Goal: Information Seeking & Learning: Check status

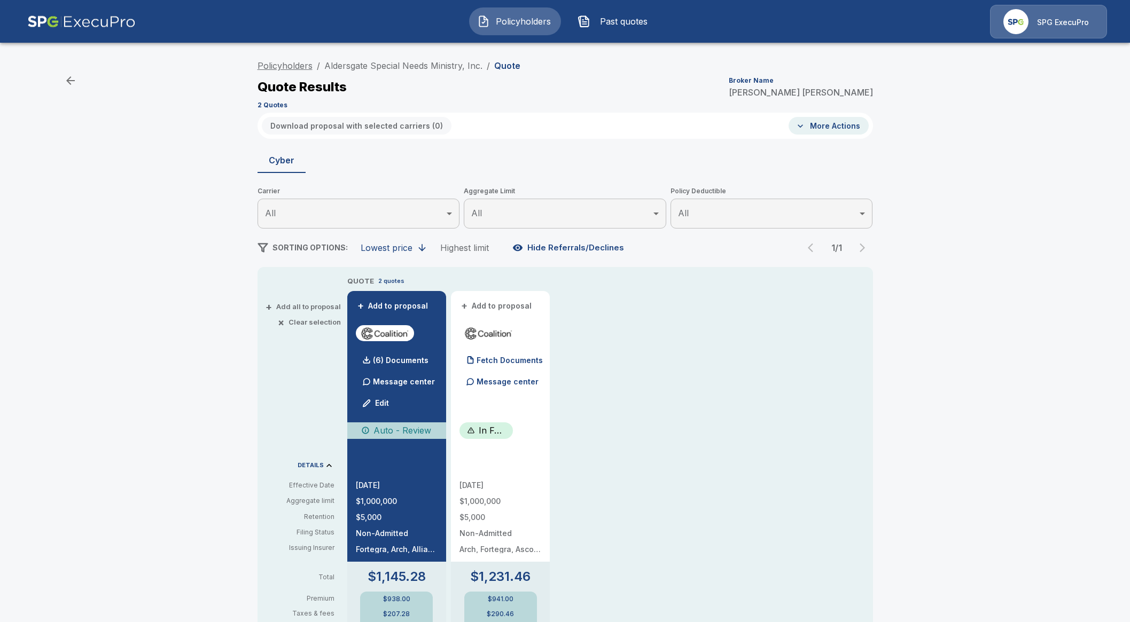
click at [305, 60] on link "Policyholders" at bounding box center [284, 65] width 55 height 11
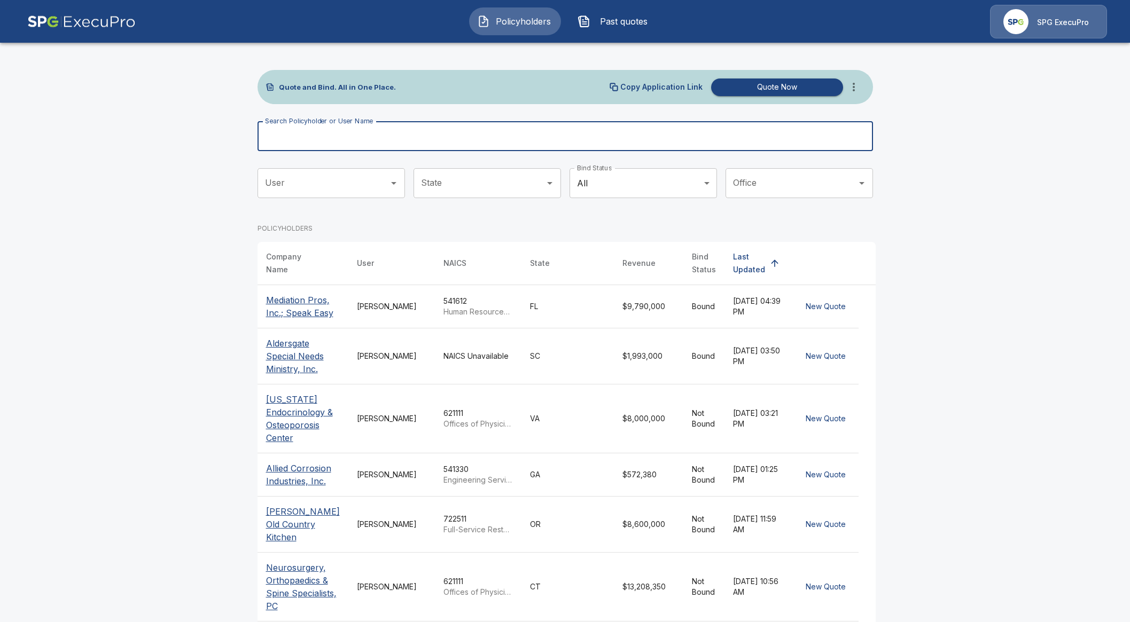
click at [433, 136] on input "Search Policyholder or User Name" at bounding box center [559, 136] width 604 height 30
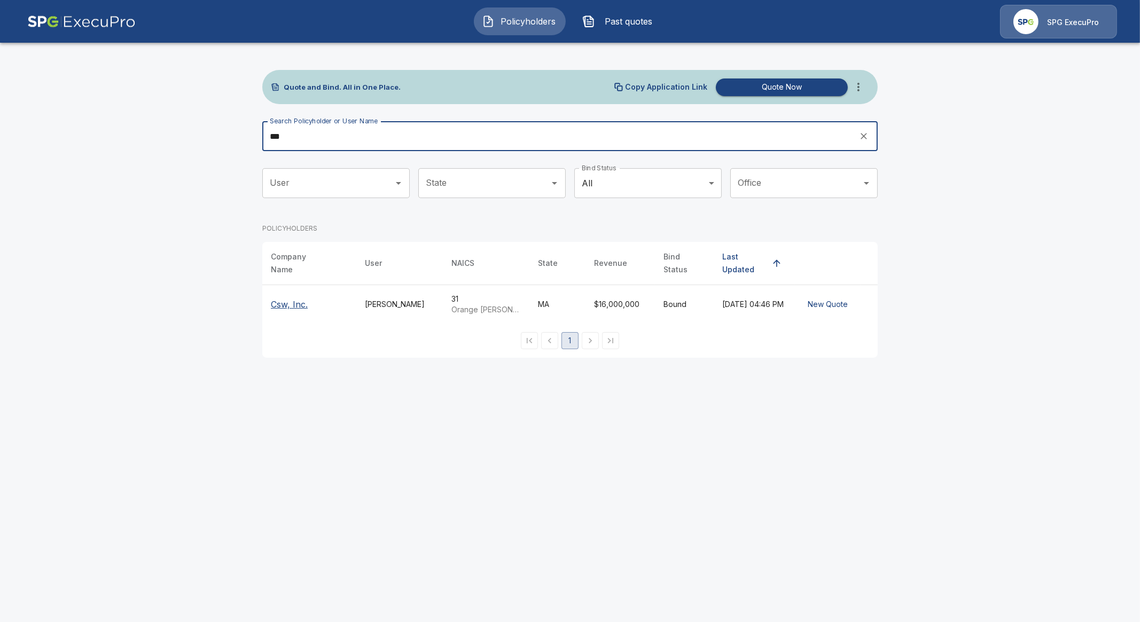
type input "***"
click at [294, 298] on p "Csw, Inc." at bounding box center [289, 304] width 37 height 13
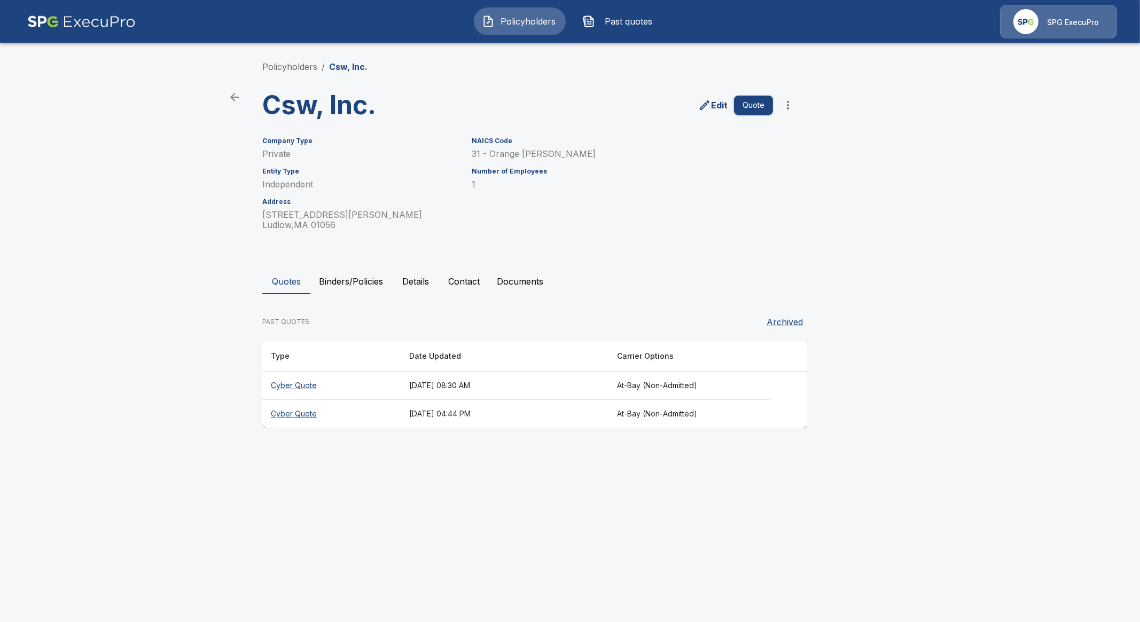
click at [292, 389] on th "Cyber Quote" at bounding box center [331, 386] width 138 height 28
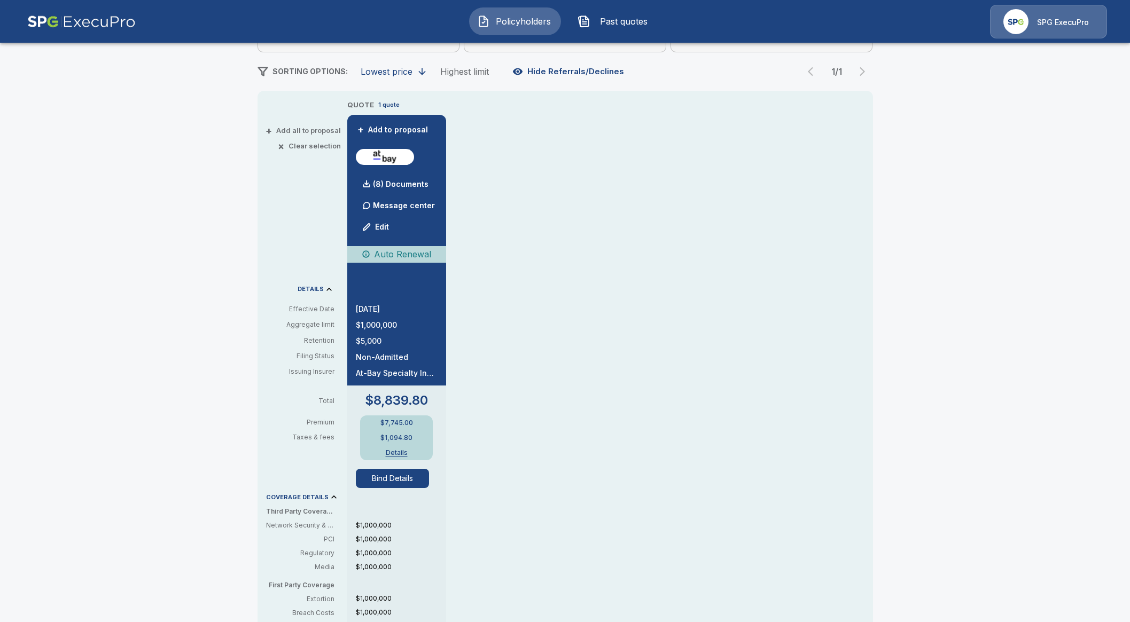
scroll to position [200, 0]
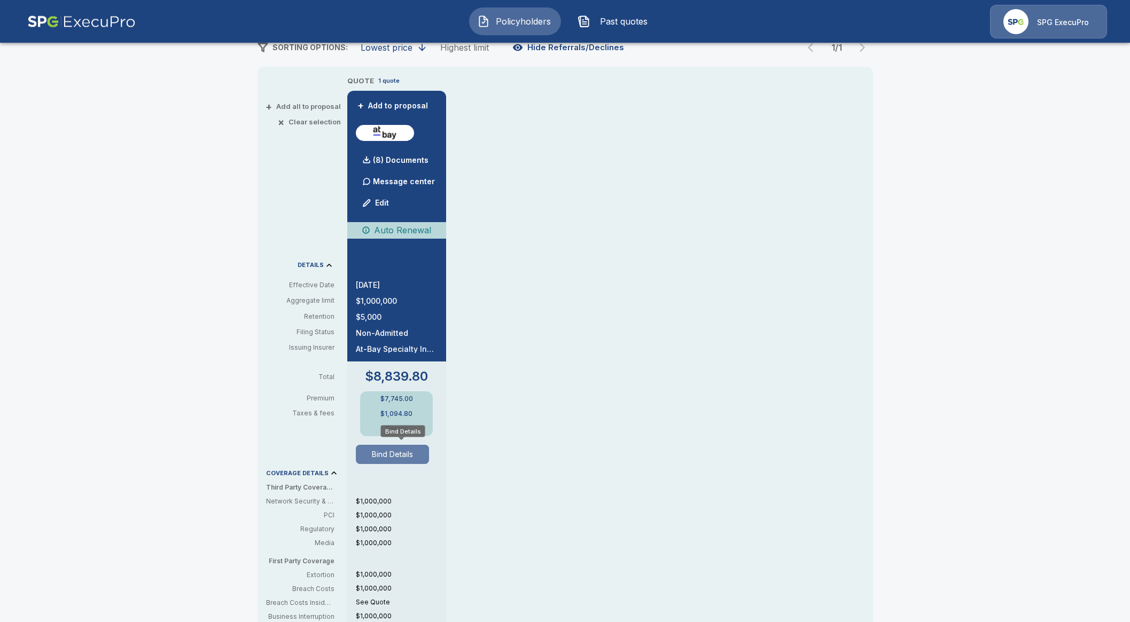
click at [403, 459] on button "Bind Details" at bounding box center [393, 454] width 74 height 19
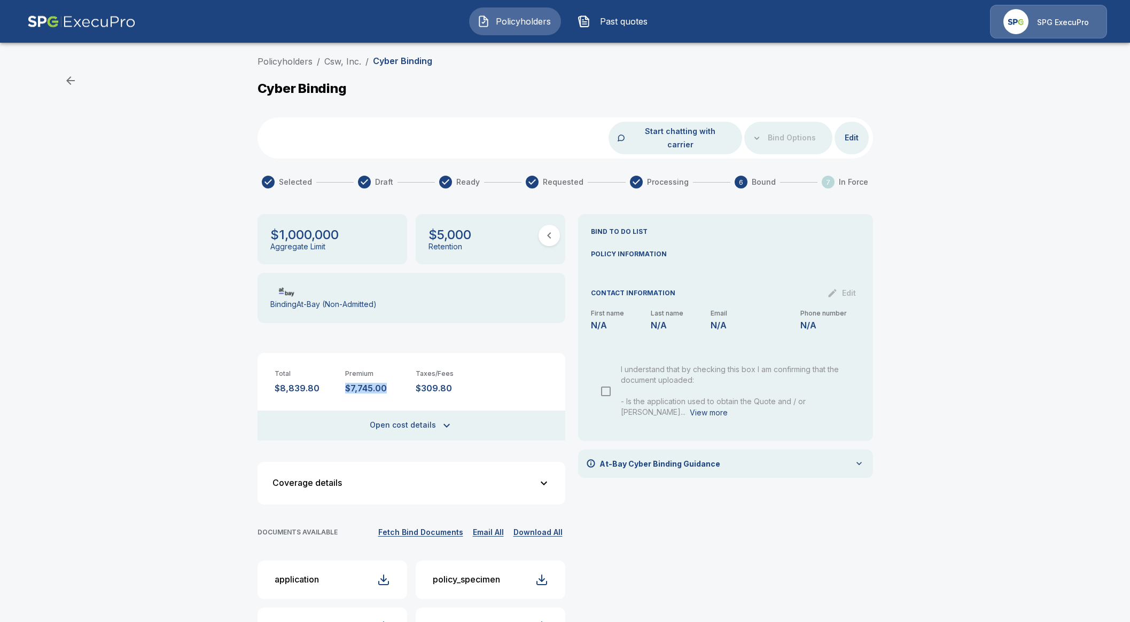
drag, startPoint x: 388, startPoint y: 372, endPoint x: 348, endPoint y: 378, distance: 41.0
click at [348, 378] on div "Total $8,839.80 Premium $7,745.00 Taxes/Fees $309.80" at bounding box center [411, 373] width 308 height 41
copy p "$7,745.00"
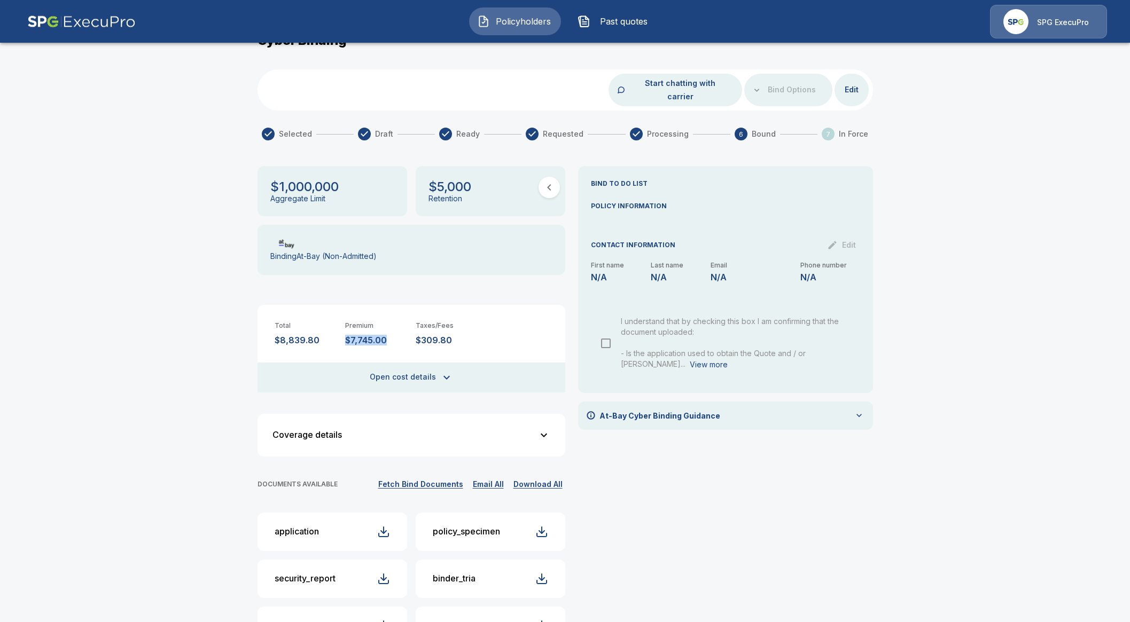
scroll to position [66, 0]
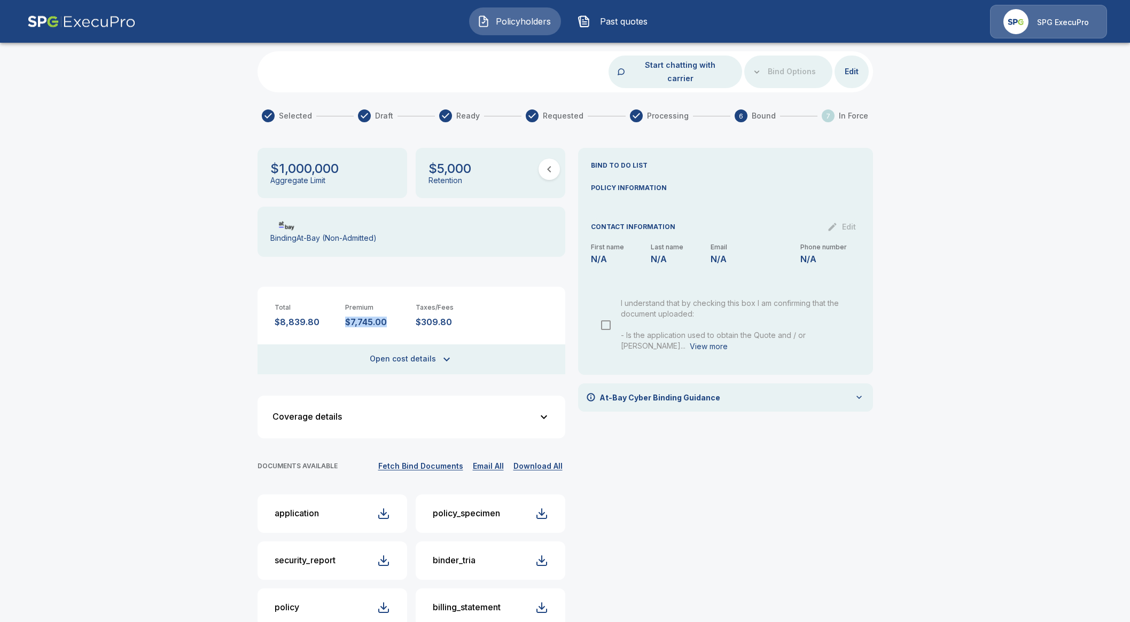
click at [439, 345] on button "Open cost details" at bounding box center [411, 360] width 308 height 30
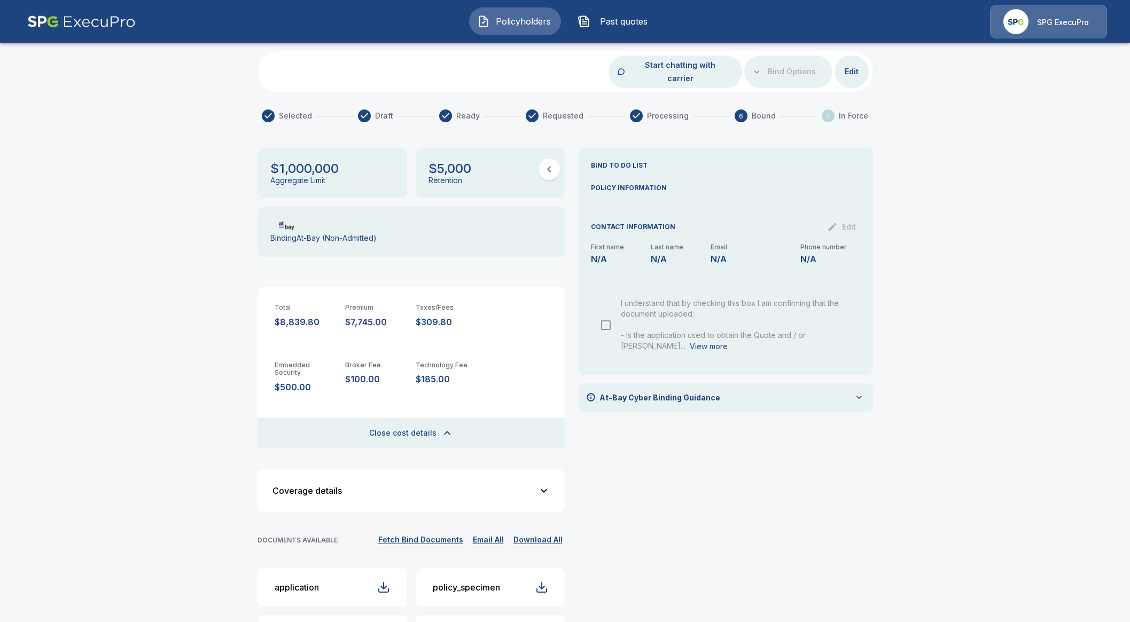
click at [449, 470] on div "Coverage details First Party Coverage Extortion Covers damage and payments from…" at bounding box center [411, 491] width 308 height 43
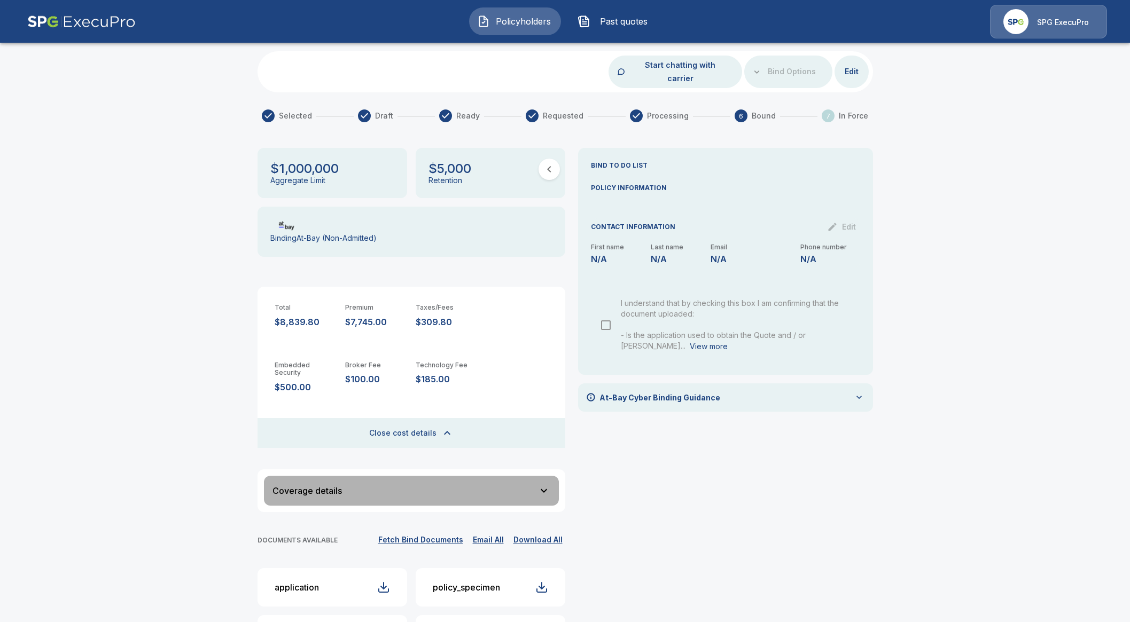
click at [459, 487] on div "Coverage details" at bounding box center [404, 491] width 265 height 9
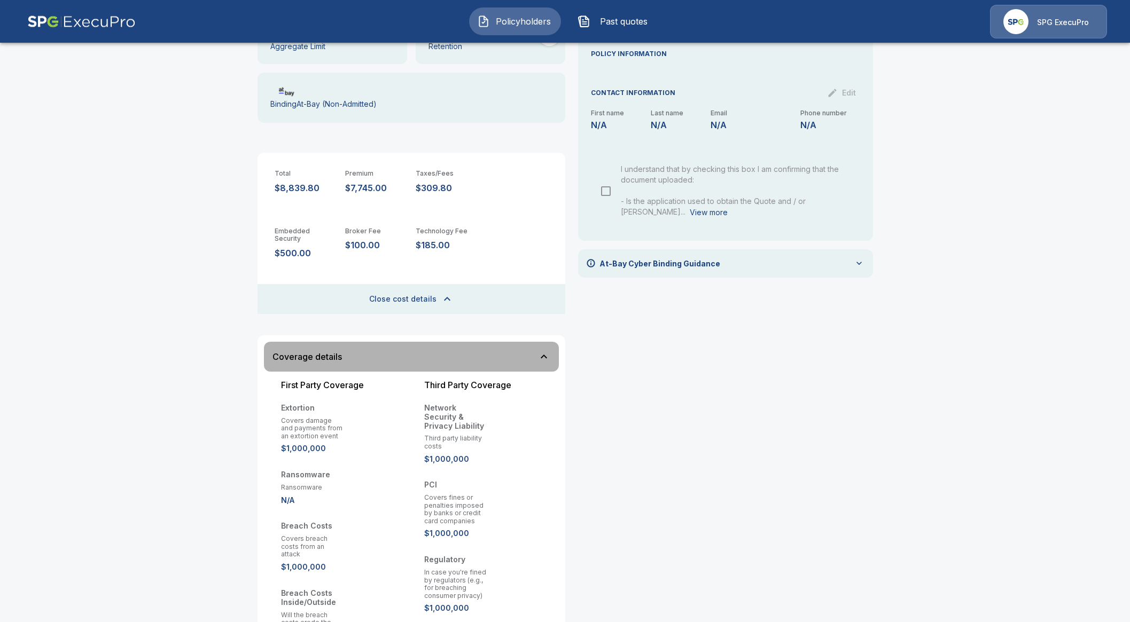
click at [510, 353] on div "Coverage details" at bounding box center [404, 357] width 265 height 9
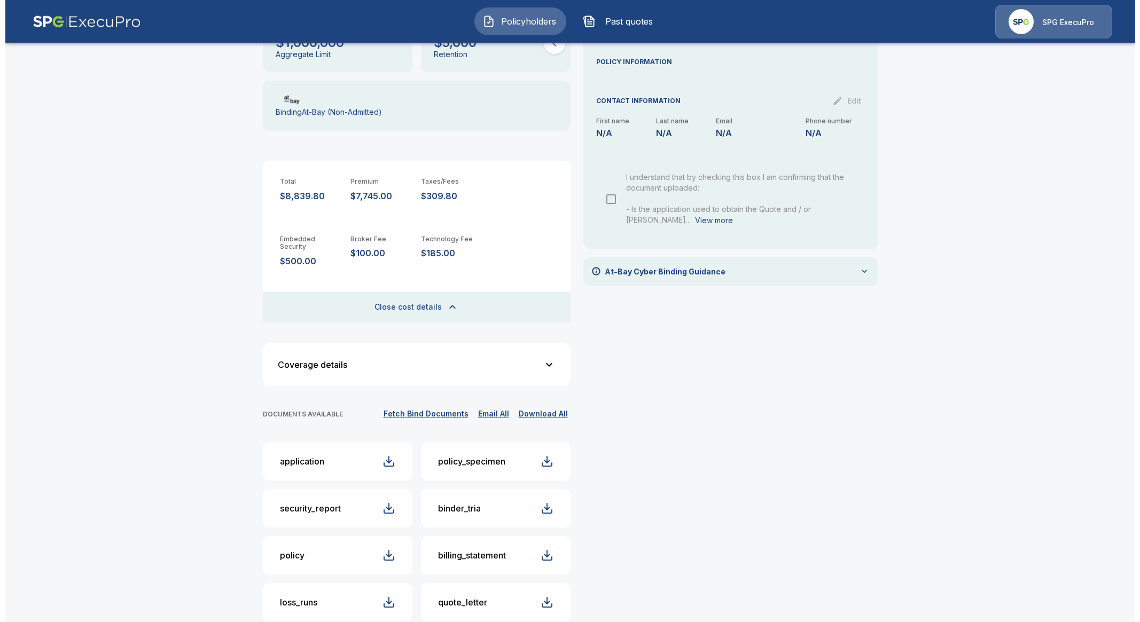
scroll to position [0, 0]
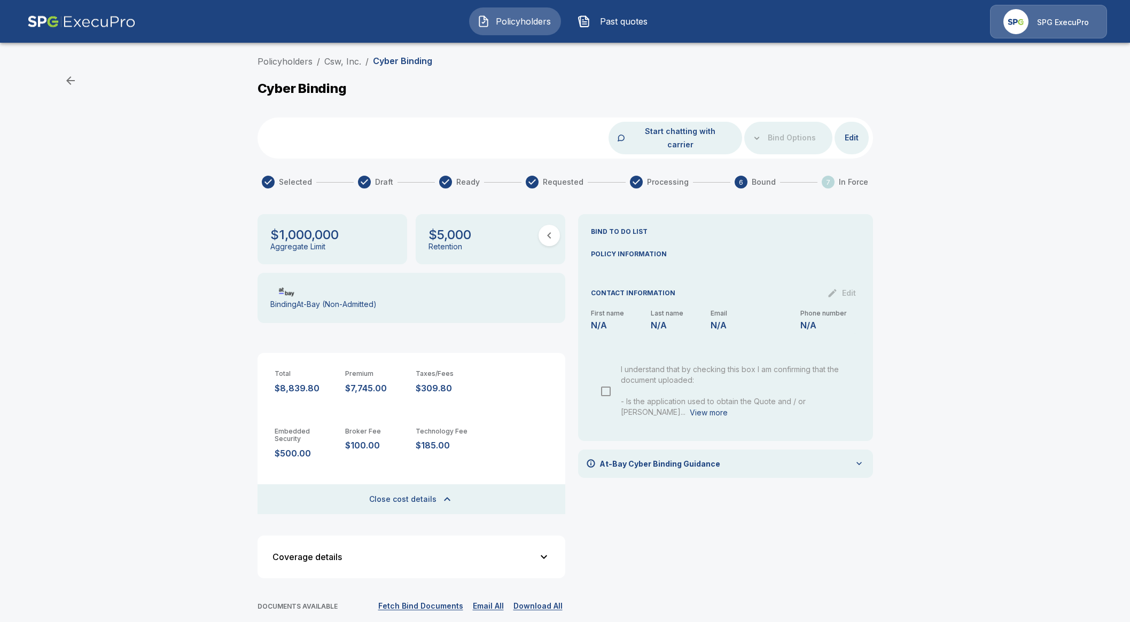
drag, startPoint x: 11, startPoint y: 293, endPoint x: 16, endPoint y: 278, distance: 15.9
click at [11, 293] on div "Policyholders / Csw, Inc. / Cyber Binding Cyber Binding Start chatting with car…" at bounding box center [565, 443] width 1130 height 785
click at [511, 23] on span "Policyholders" at bounding box center [523, 21] width 59 height 13
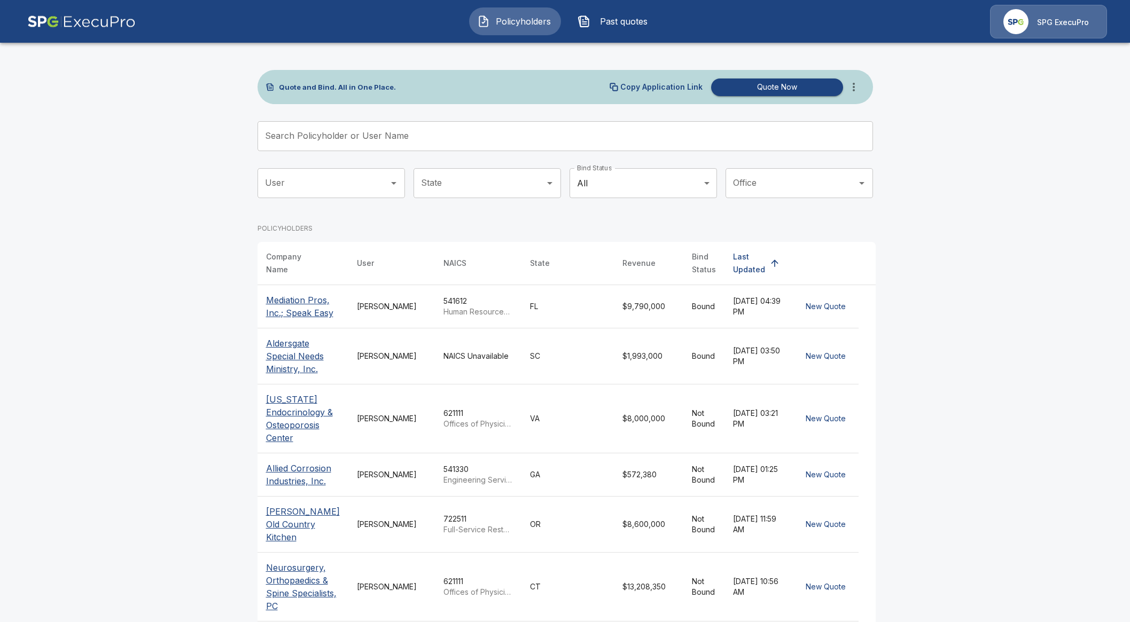
click at [441, 135] on input "Search Policyholder or User Name" at bounding box center [559, 136] width 604 height 30
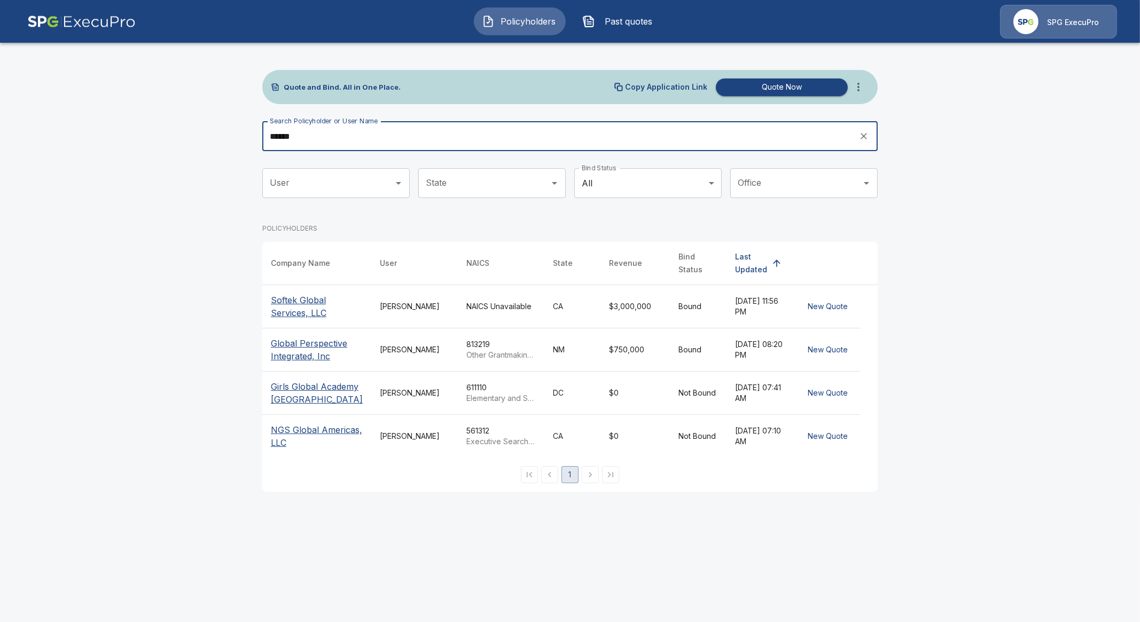
type input "******"
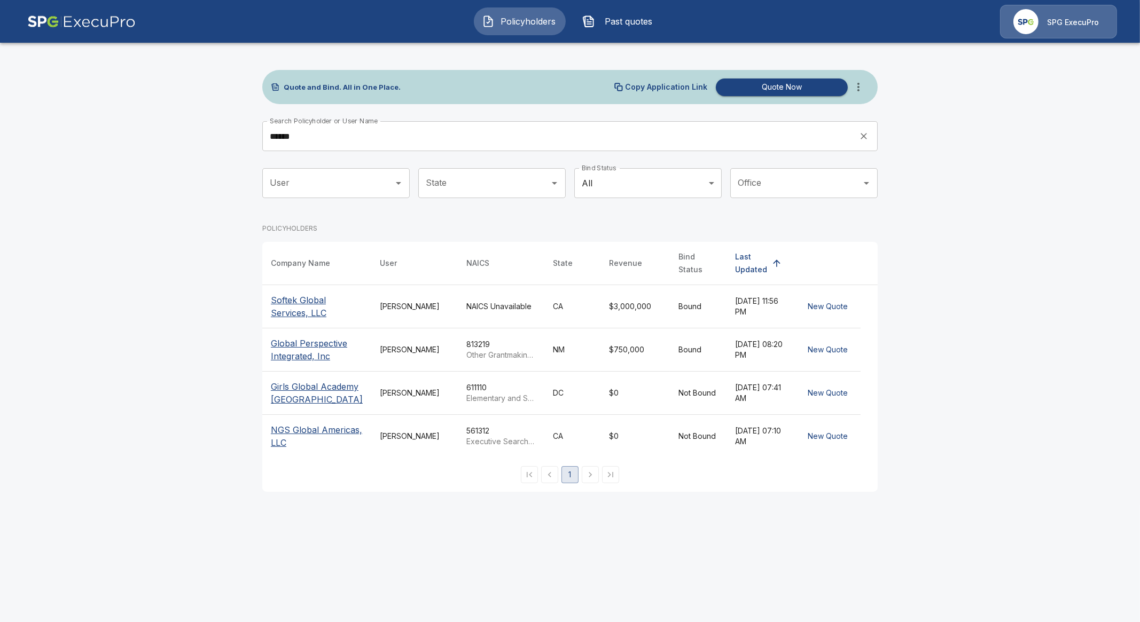
click at [322, 344] on p "Global Perspective Integrated, Inc" at bounding box center [317, 350] width 92 height 26
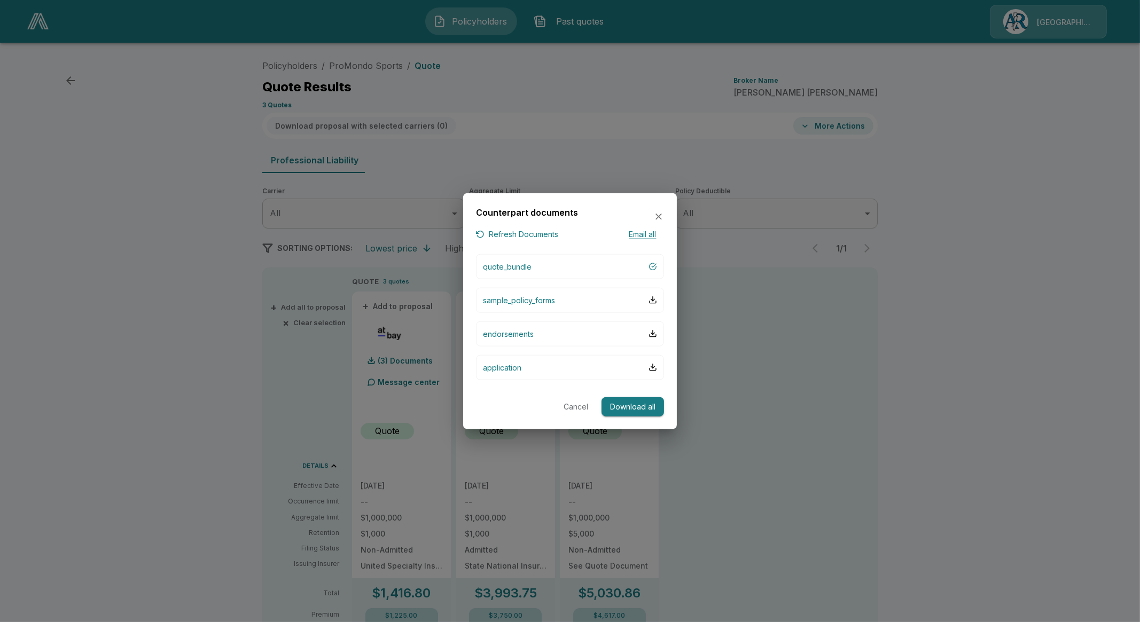
click at [812, 225] on div at bounding box center [570, 311] width 1140 height 622
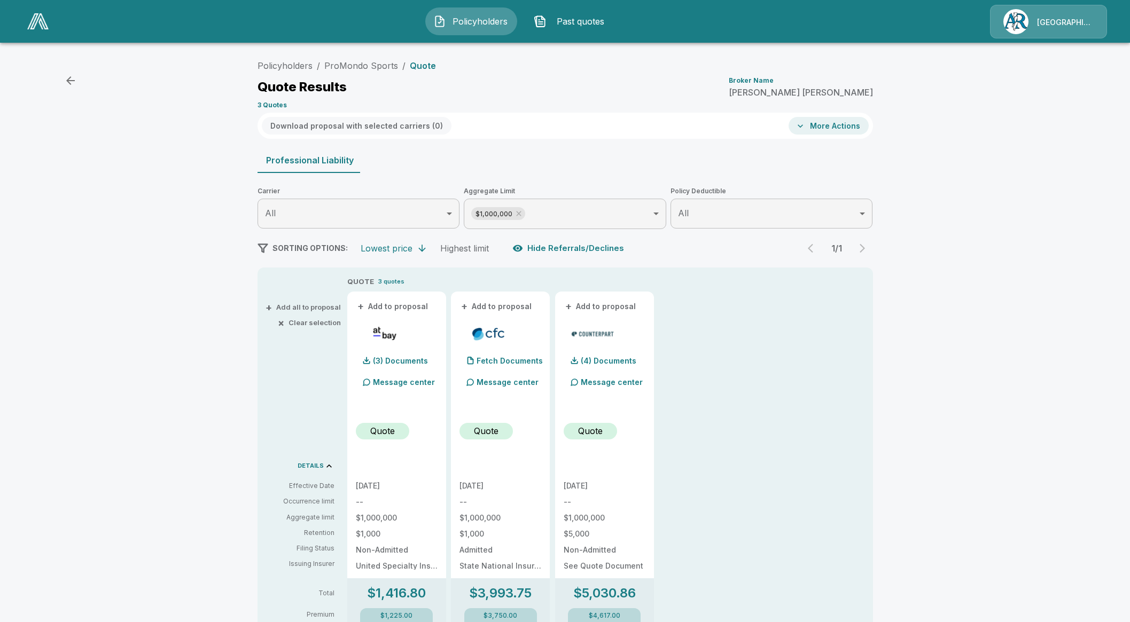
click at [40, 24] on img at bounding box center [37, 21] width 21 height 16
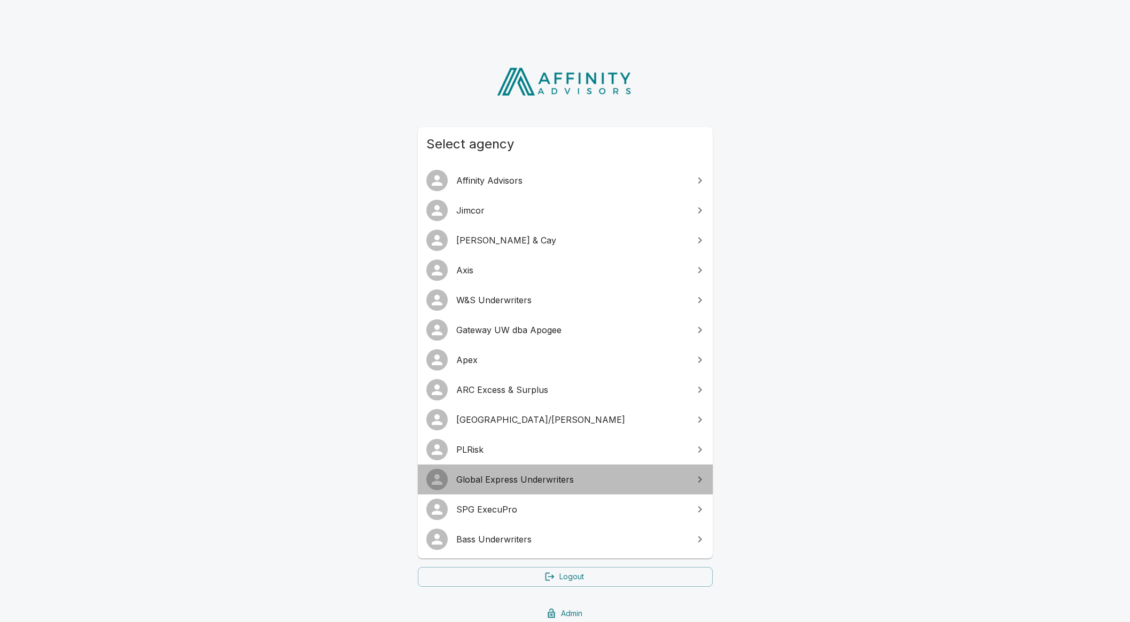
drag, startPoint x: 506, startPoint y: 480, endPoint x: 513, endPoint y: 480, distance: 6.4
click at [507, 481] on span "Global Express Underwriters" at bounding box center [571, 479] width 231 height 13
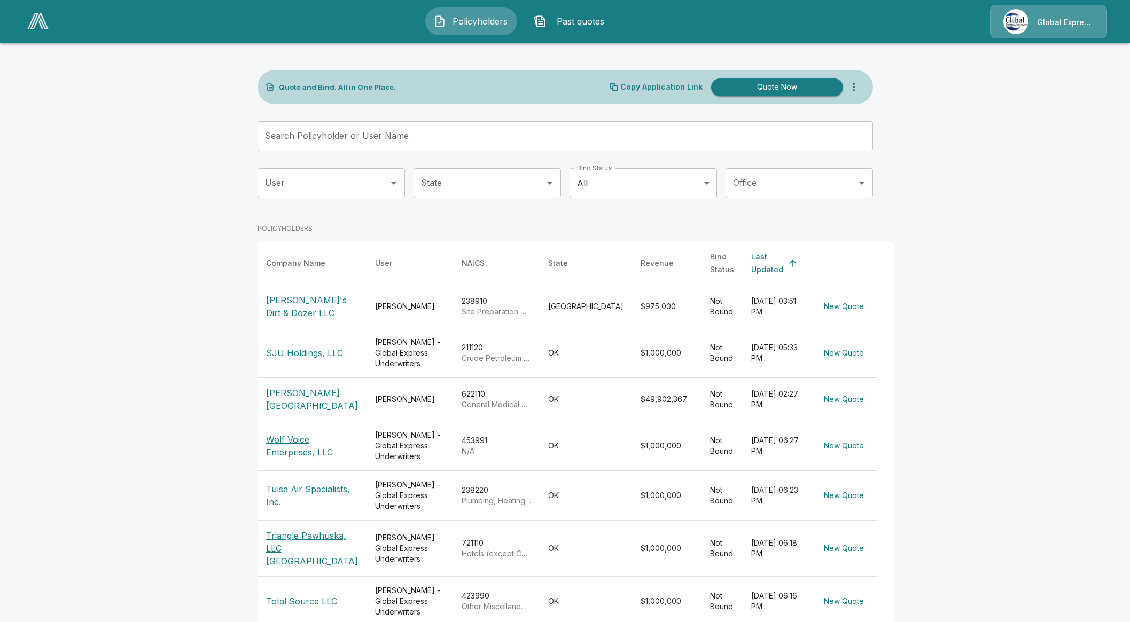
click at [1005, 27] on img at bounding box center [1015, 21] width 25 height 25
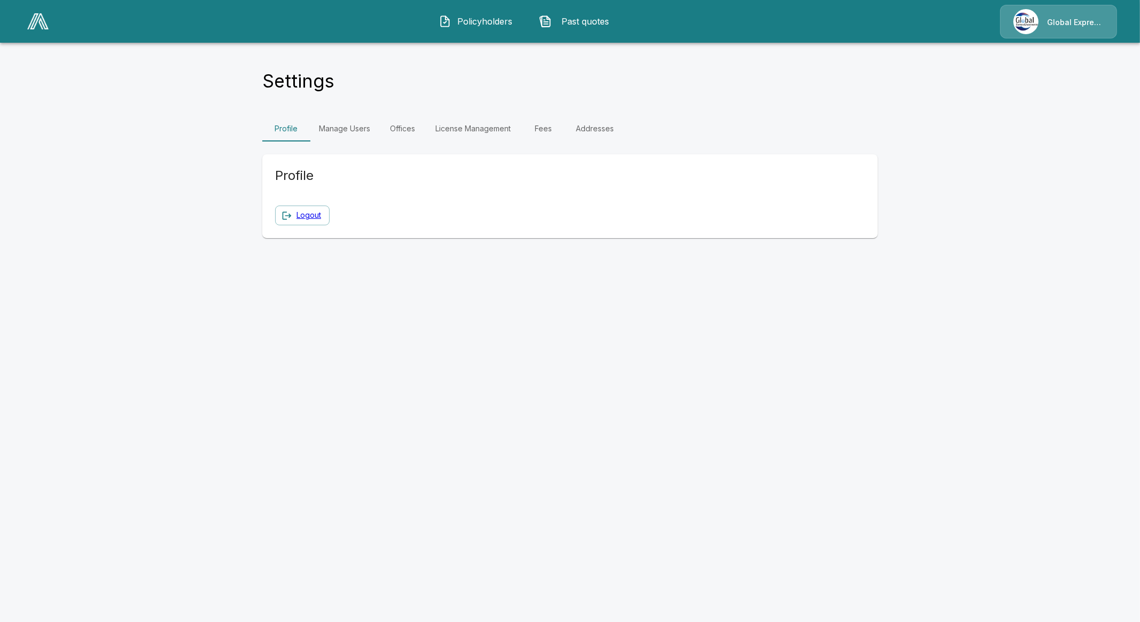
click at [399, 134] on link "Offices" at bounding box center [403, 129] width 48 height 26
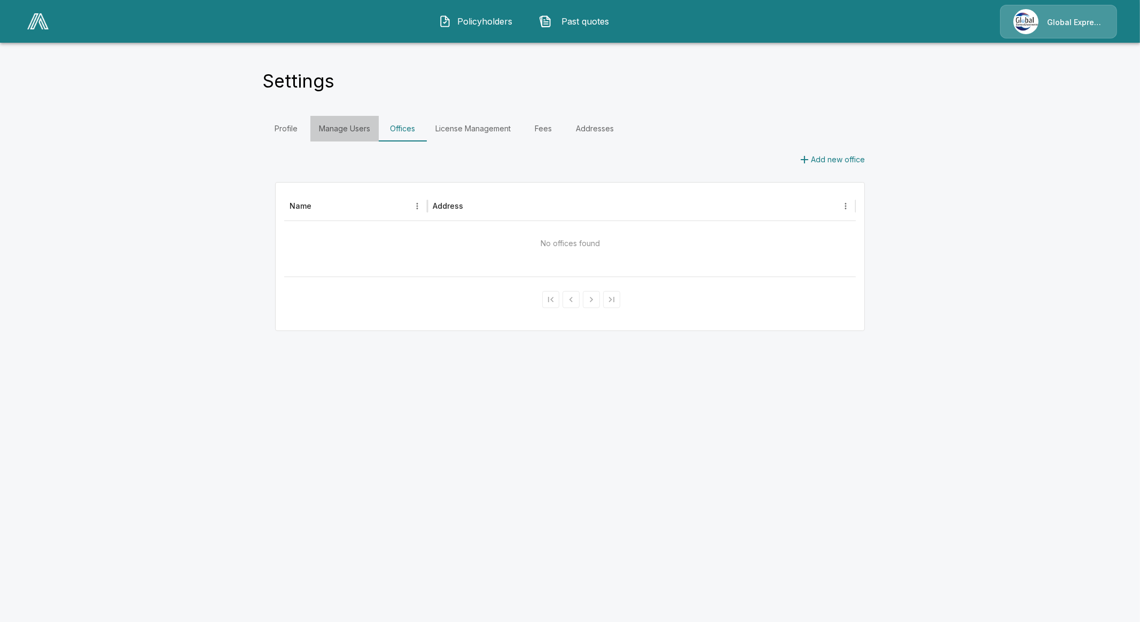
click at [358, 137] on link "Manage Users" at bounding box center [344, 129] width 68 height 26
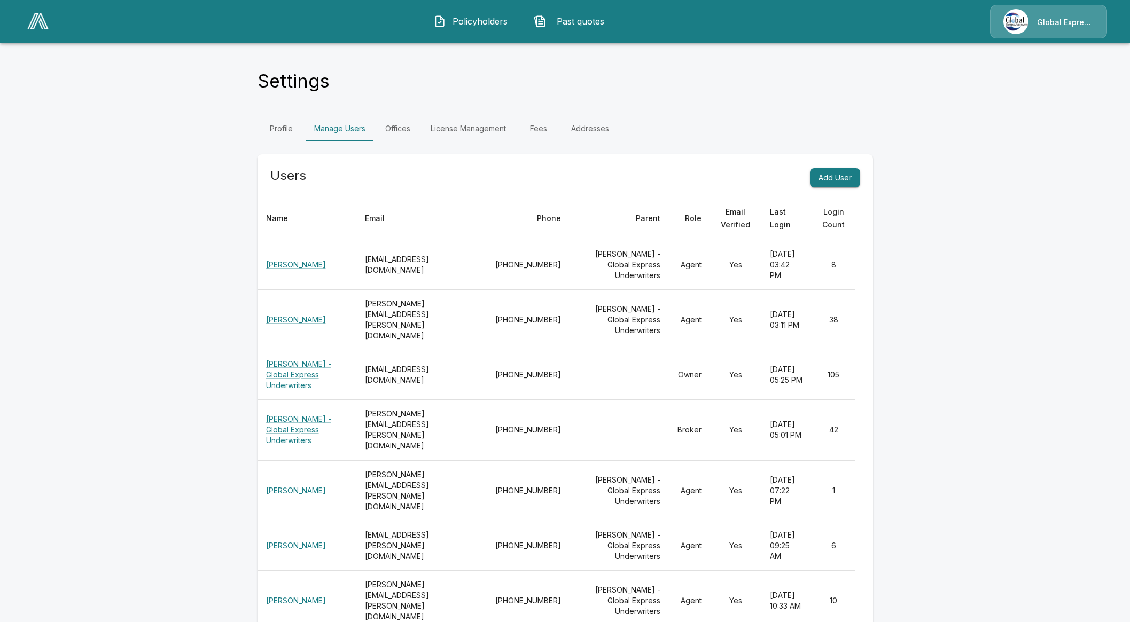
click at [475, 135] on link "License Management" at bounding box center [468, 129] width 92 height 26
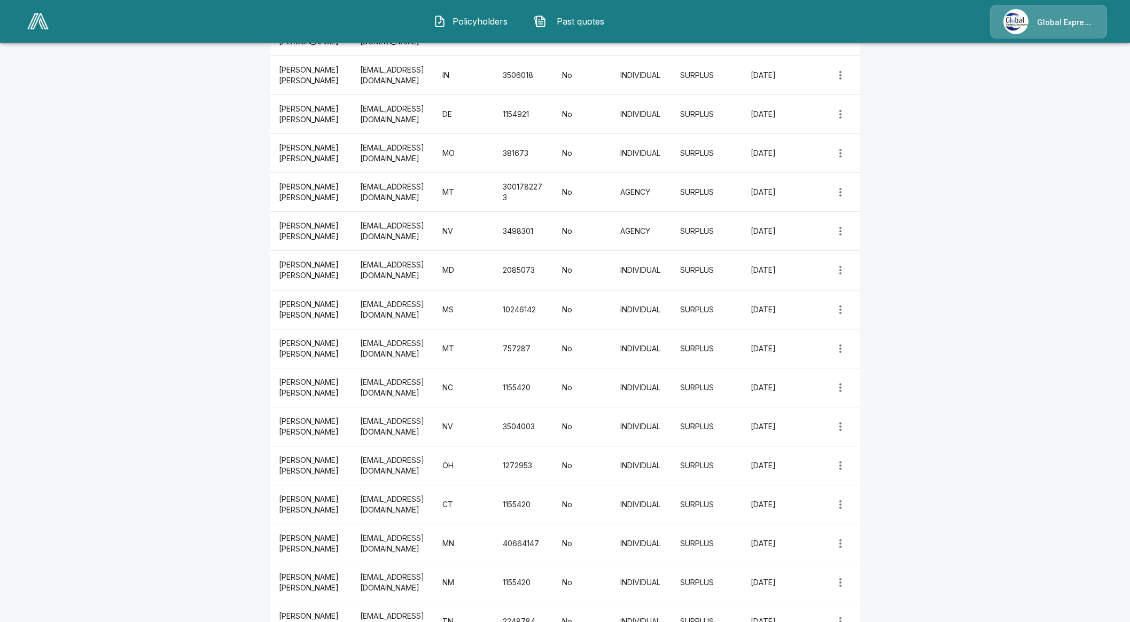
scroll to position [1469, 0]
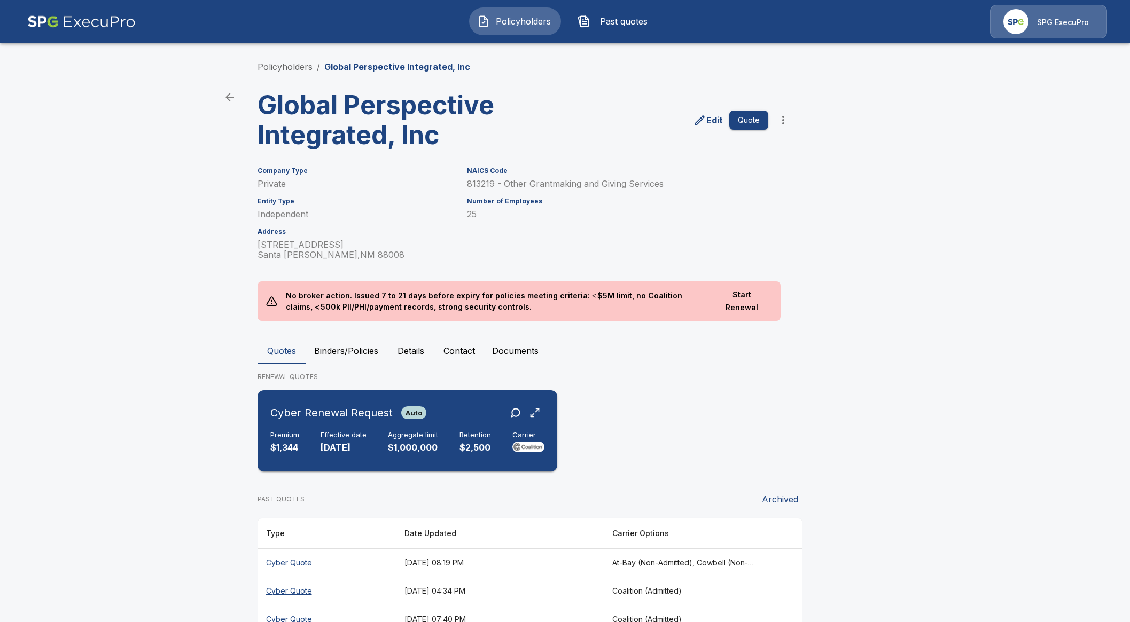
click at [313, 432] on div "Premium $1,344 Effective date [DATE] Aggregate limit $1,000,000 Retention $2,50…" at bounding box center [407, 443] width 274 height 24
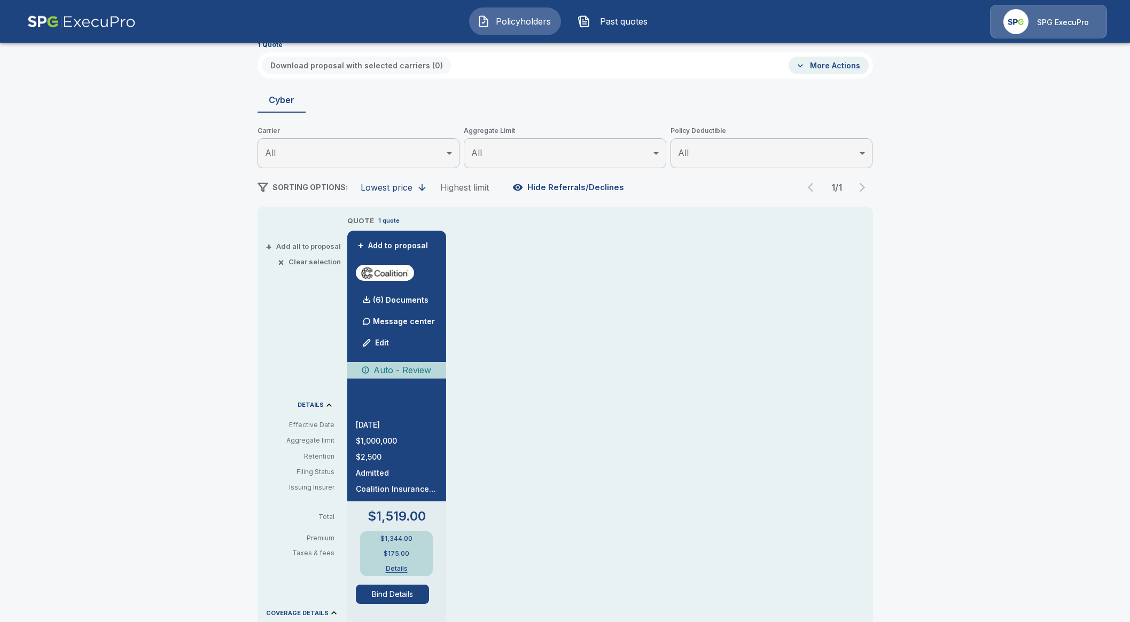
scroll to position [133, 0]
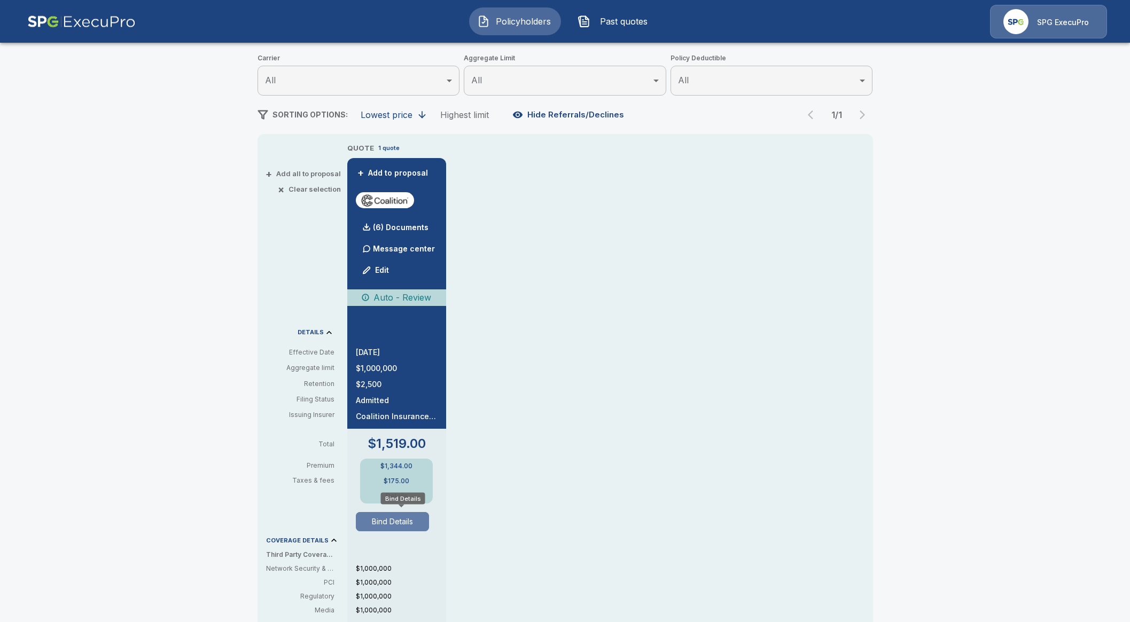
click at [400, 525] on button "Bind Details" at bounding box center [393, 521] width 74 height 19
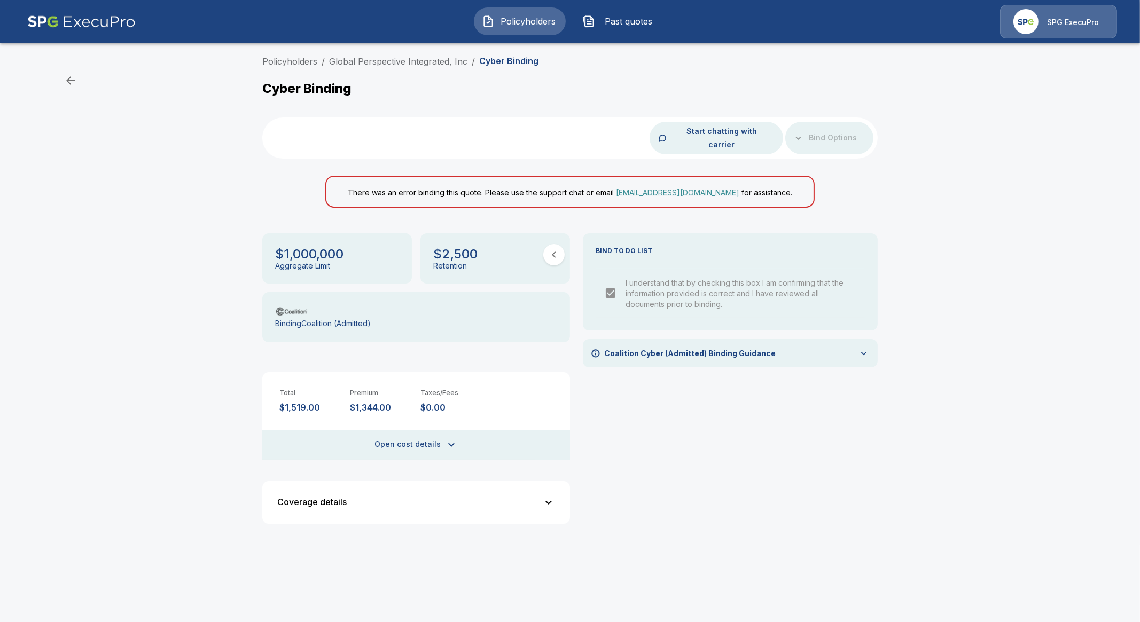
drag, startPoint x: 11, startPoint y: 377, endPoint x: 29, endPoint y: 379, distance: 18.9
click at [11, 377] on div "Policyholders / Global Perspective Integrated, Inc / Cyber Binding Cyber Bindin…" at bounding box center [570, 298] width 1140 height 495
drag, startPoint x: 324, startPoint y: 395, endPoint x: 282, endPoint y: 394, distance: 42.2
click at [272, 395] on div "Total $1,519.00 Premium $1,344.00 Taxes/Fees $0.00" at bounding box center [416, 392] width 308 height 41
drag, startPoint x: 394, startPoint y: 392, endPoint x: 341, endPoint y: 394, distance: 53.5
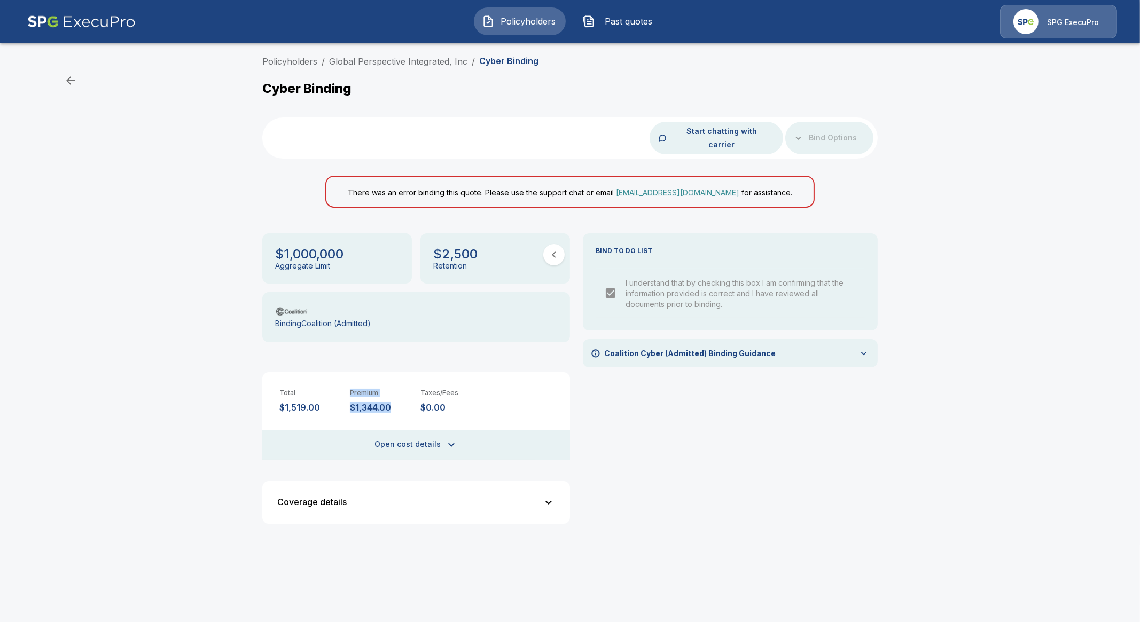
click at [341, 394] on div "Total $1,519.00 Premium $1,344.00 Taxes/Fees $0.00" at bounding box center [416, 392] width 308 height 41
drag, startPoint x: 370, startPoint y: 395, endPoint x: 324, endPoint y: 396, distance: 46.0
click at [324, 403] on p "$1,519.00" at bounding box center [310, 408] width 62 height 10
click at [363, 403] on p "$1,344.00" at bounding box center [381, 408] width 62 height 10
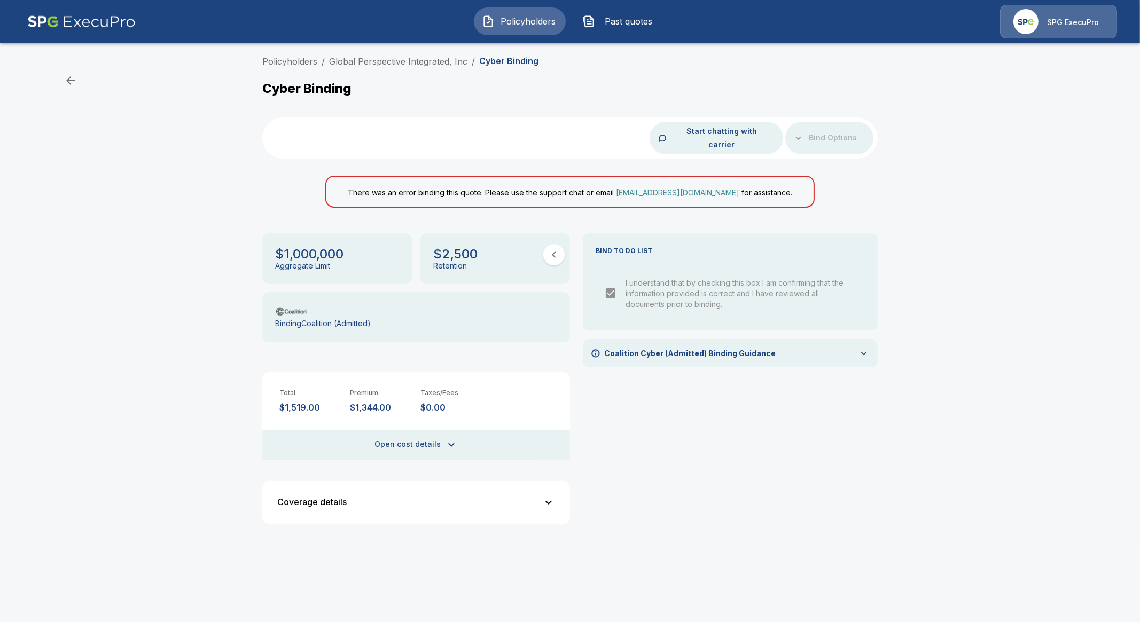
click at [13, 388] on div "Policyholders / Global Perspective Integrated, Inc / Cyber Binding Cyber Bindin…" at bounding box center [570, 298] width 1140 height 495
drag, startPoint x: 940, startPoint y: 139, endPoint x: 920, endPoint y: 133, distance: 21.3
click at [940, 139] on div "Policyholders / Global Perspective Integrated, Inc / Cyber Binding Cyber Bindin…" at bounding box center [570, 298] width 1140 height 495
click at [499, 21] on span "Policyholders" at bounding box center [528, 21] width 59 height 13
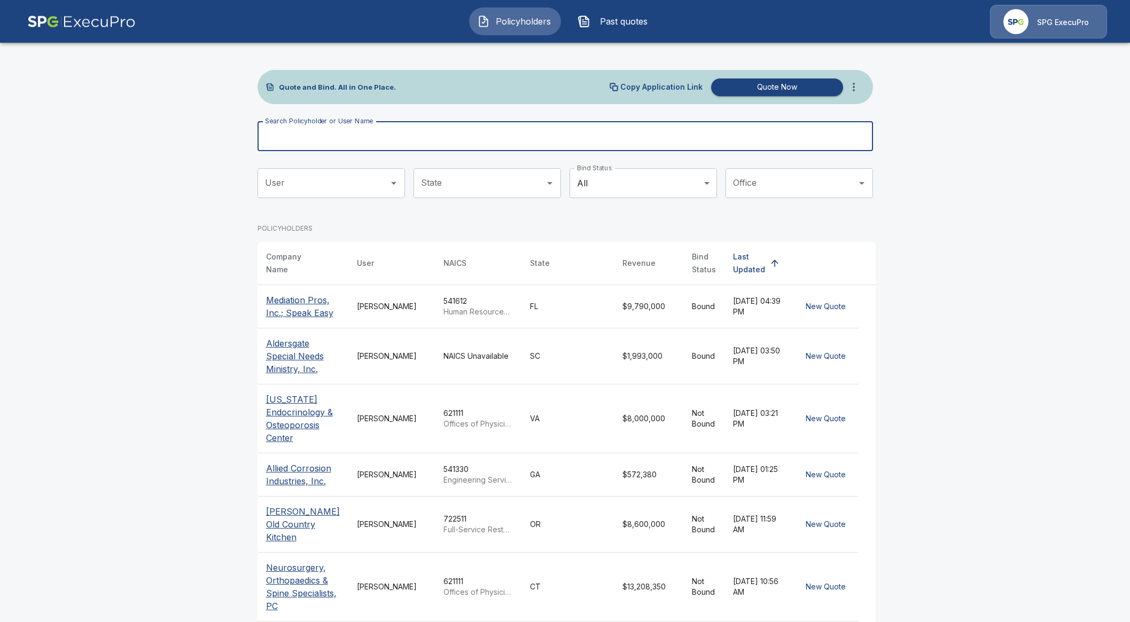
click at [431, 144] on input "Search Policyholder or User Name" at bounding box center [559, 136] width 604 height 30
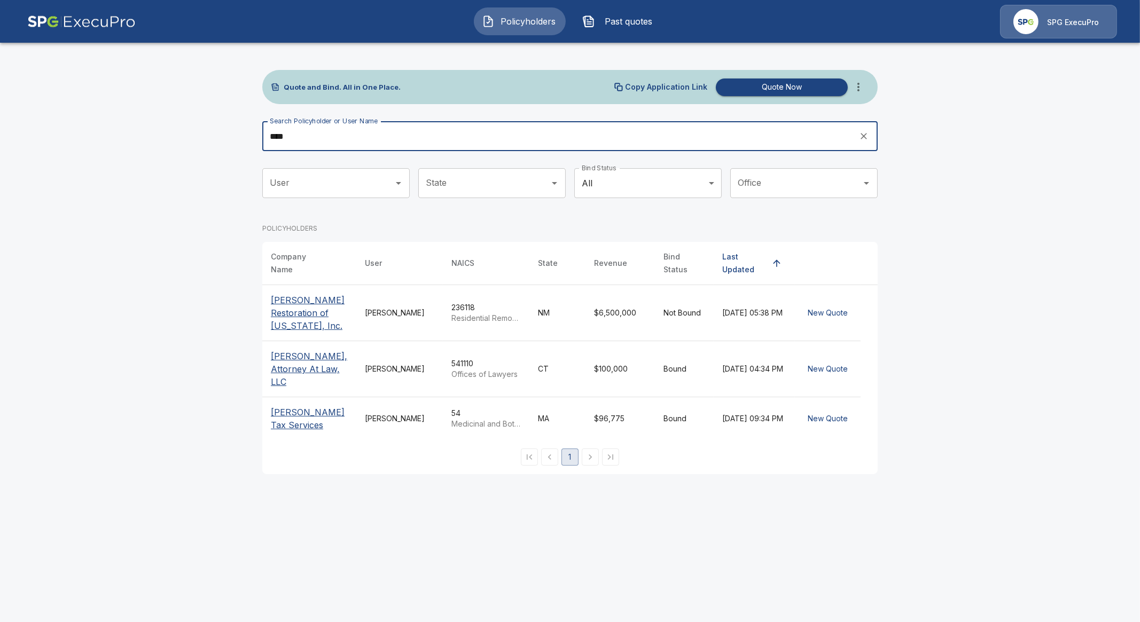
type input "****"
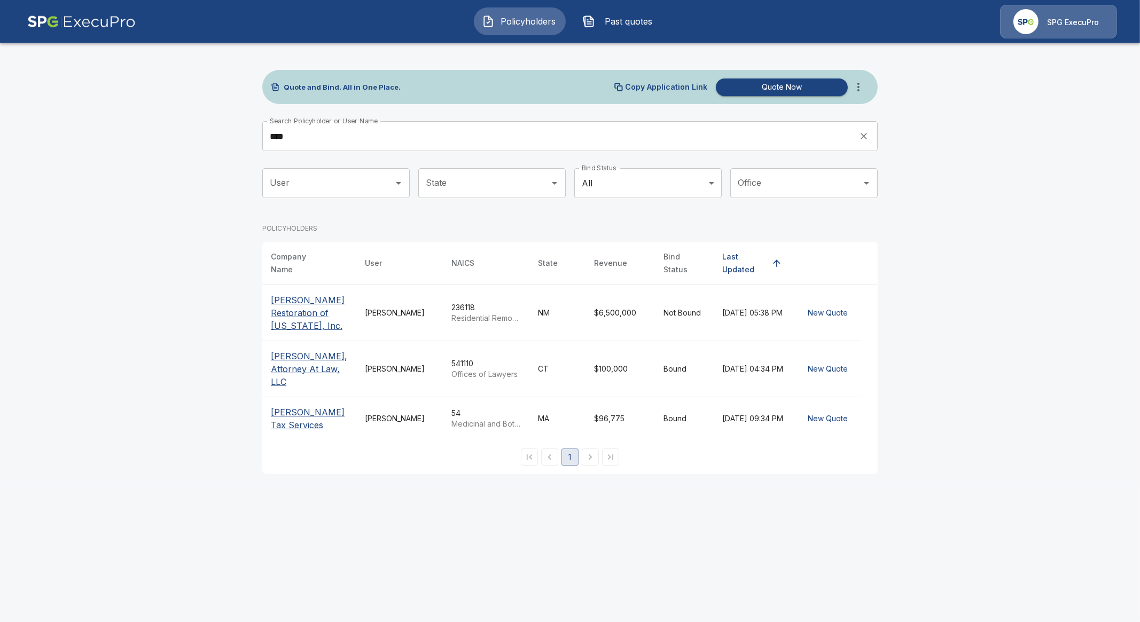
click at [294, 364] on p "[PERSON_NAME], Attorney At Law, LLC" at bounding box center [309, 369] width 77 height 38
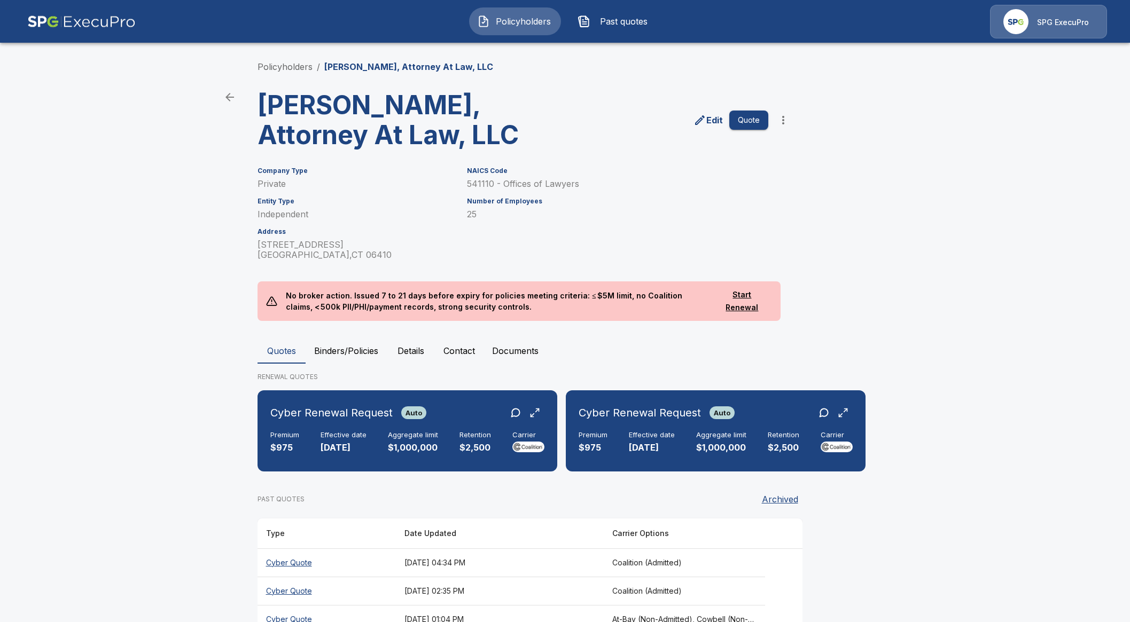
click at [359, 355] on button "Binders/Policies" at bounding box center [346, 351] width 81 height 26
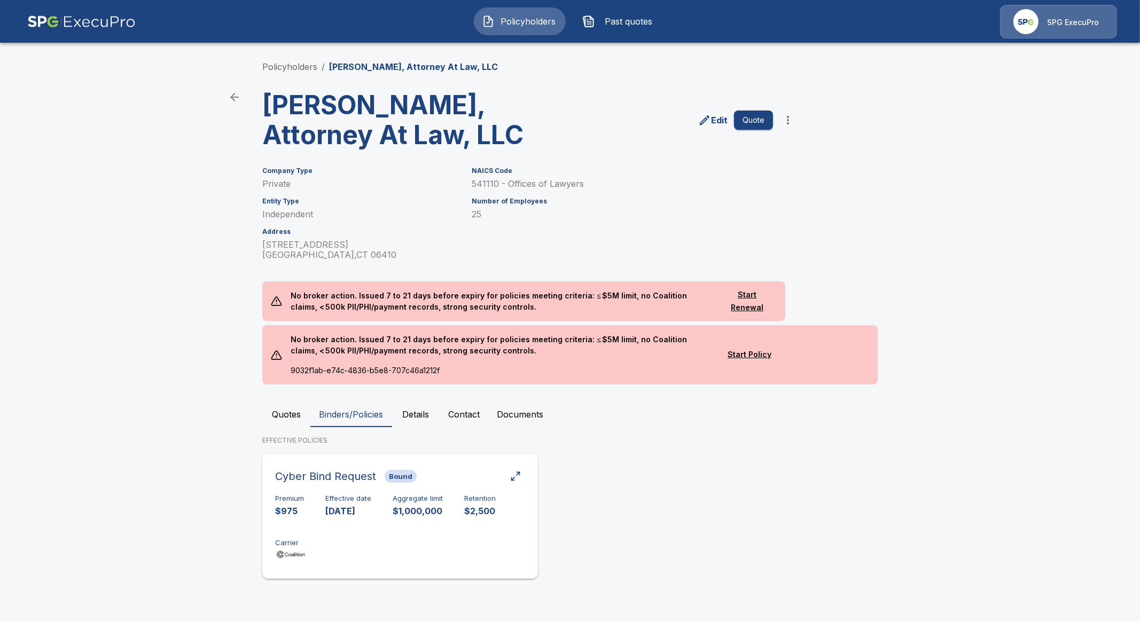
click at [407, 516] on p "$1,000,000" at bounding box center [418, 511] width 50 height 12
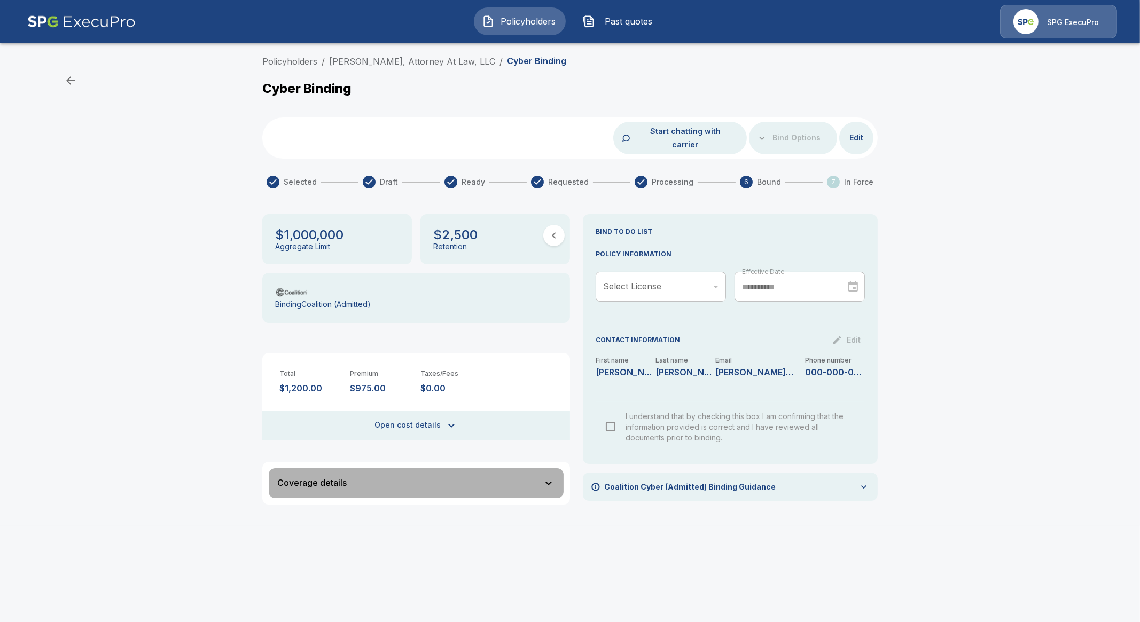
click at [465, 469] on button "Coverage details" at bounding box center [416, 484] width 295 height 30
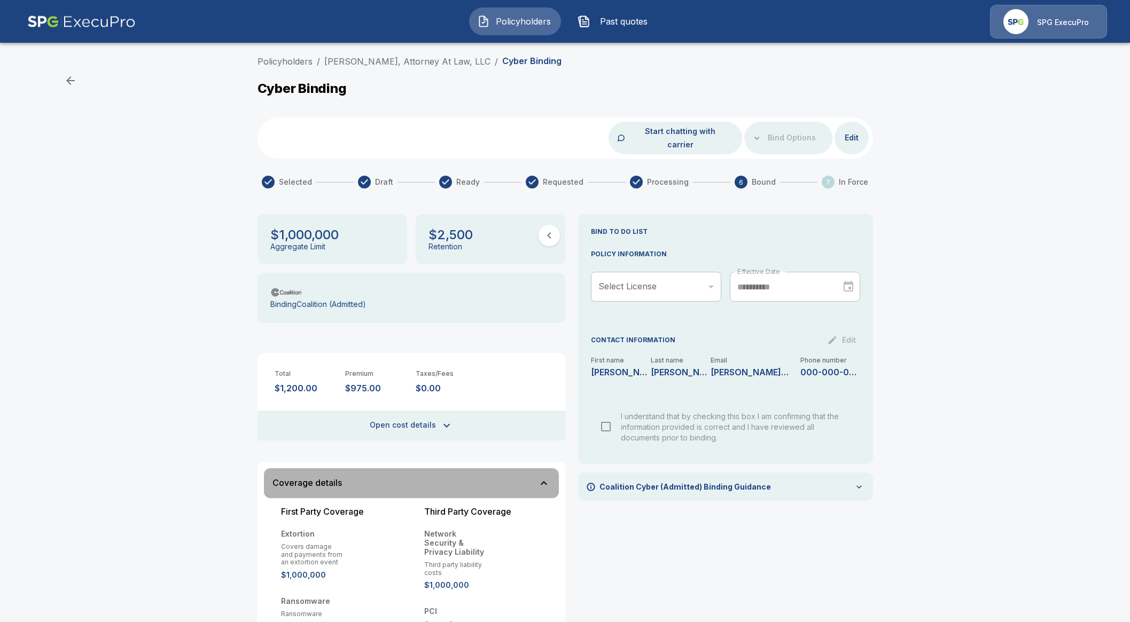
click at [464, 469] on button "Coverage details" at bounding box center [411, 484] width 295 height 30
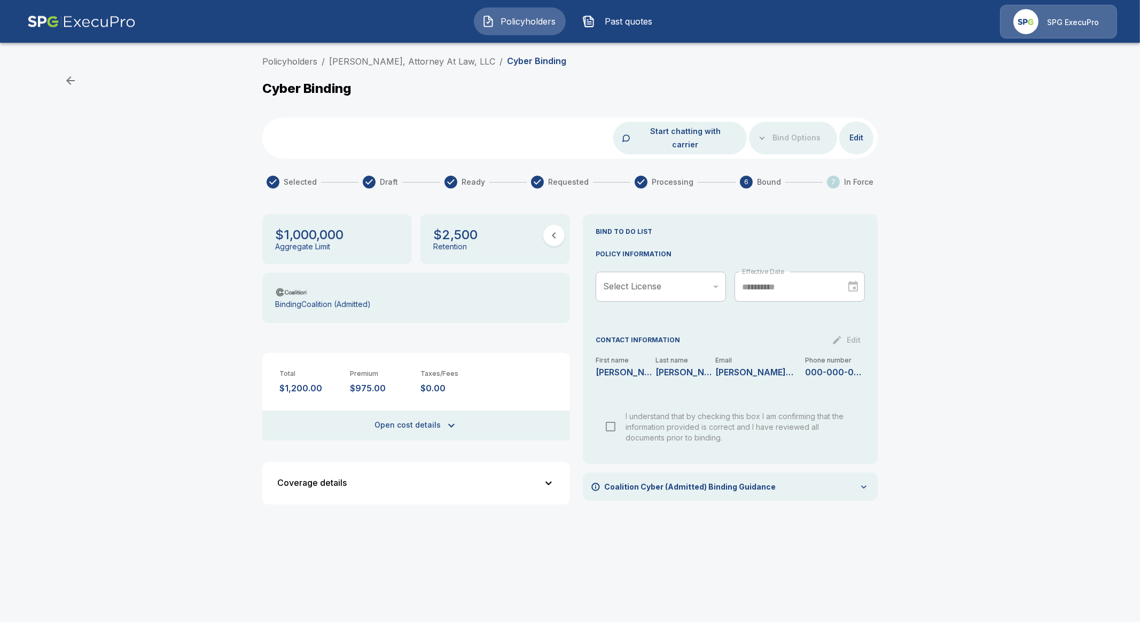
click at [700, 481] on p "Coalition Cyber (Admitted) Binding Guidance" at bounding box center [689, 486] width 171 height 11
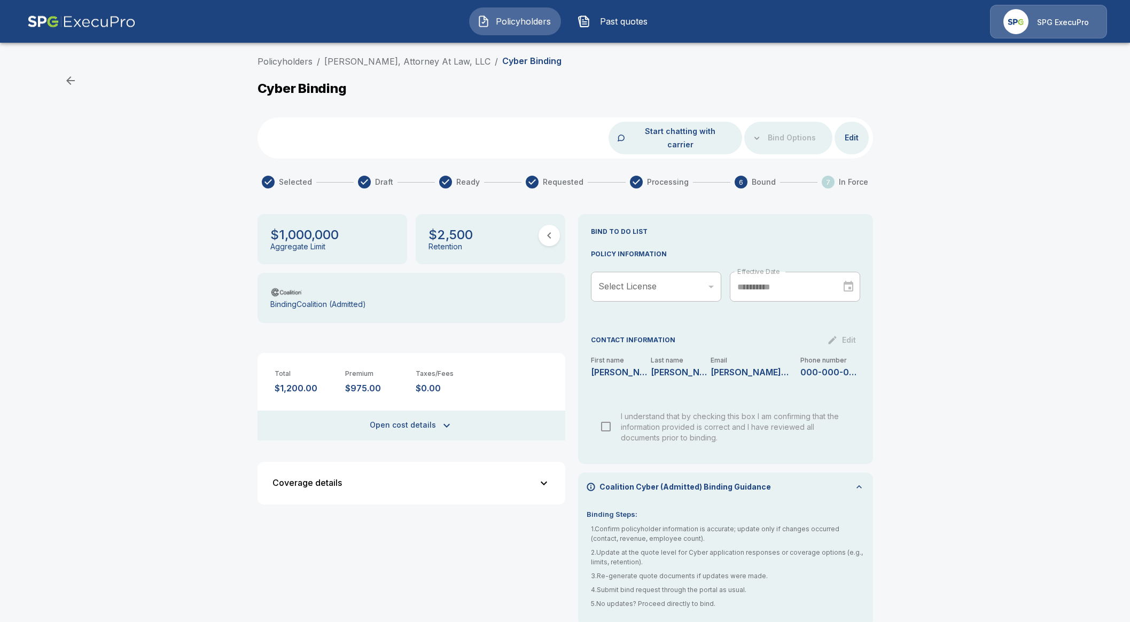
click at [706, 481] on p "Coalition Cyber (Admitted) Binding Guidance" at bounding box center [684, 486] width 171 height 11
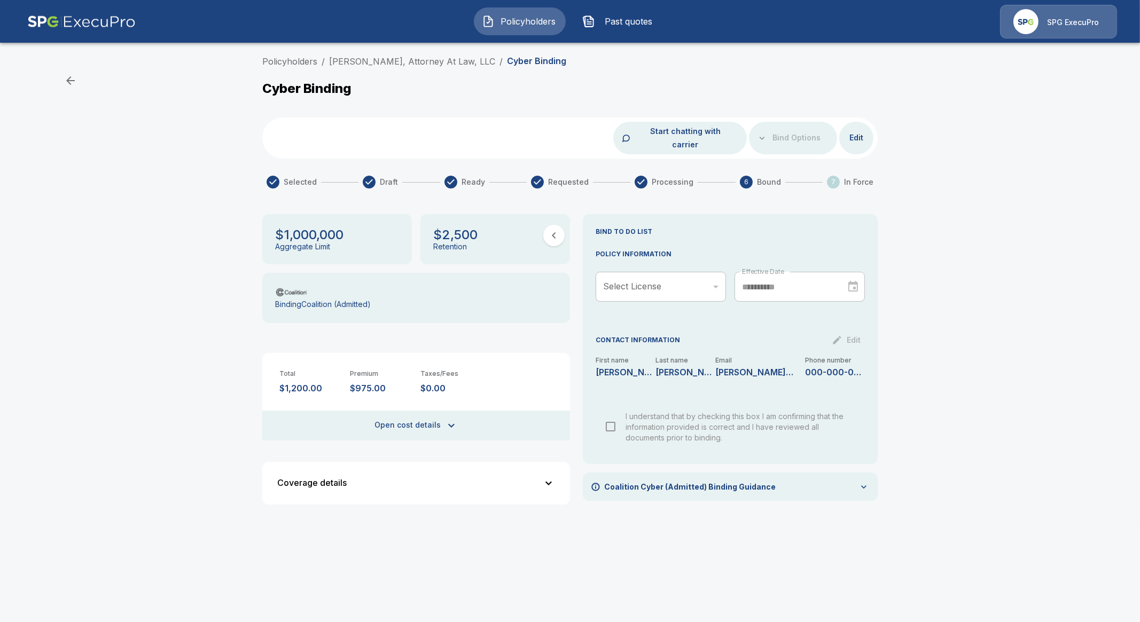
click at [667, 275] on div "​" at bounding box center [661, 287] width 130 height 30
drag, startPoint x: 327, startPoint y: 61, endPoint x: 343, endPoint y: 60, distance: 16.1
click at [343, 60] on ol "Policyholders / Paul N. Iannone, Attorney At Law, LLC / Cyber Binding" at bounding box center [414, 61] width 304 height 13
click at [487, 114] on div "Policyholders / Paul N. Iannone, Attorney At Law, LLC / Cyber Binding Cyber Bin…" at bounding box center [569, 290] width 641 height 471
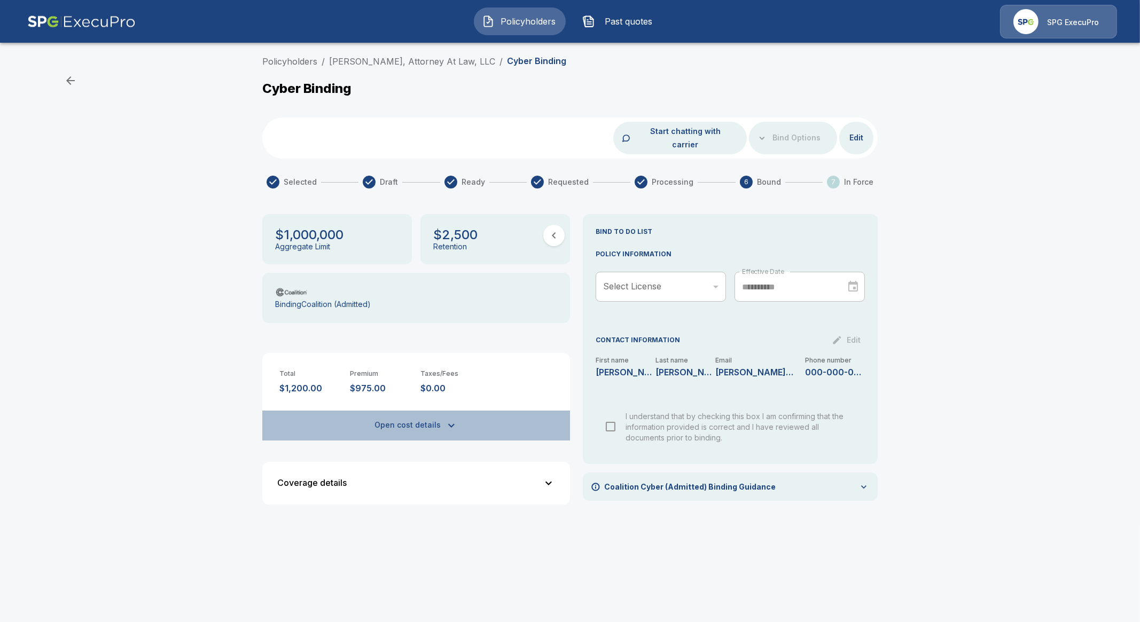
click at [429, 415] on button "Open cost details" at bounding box center [416, 426] width 308 height 30
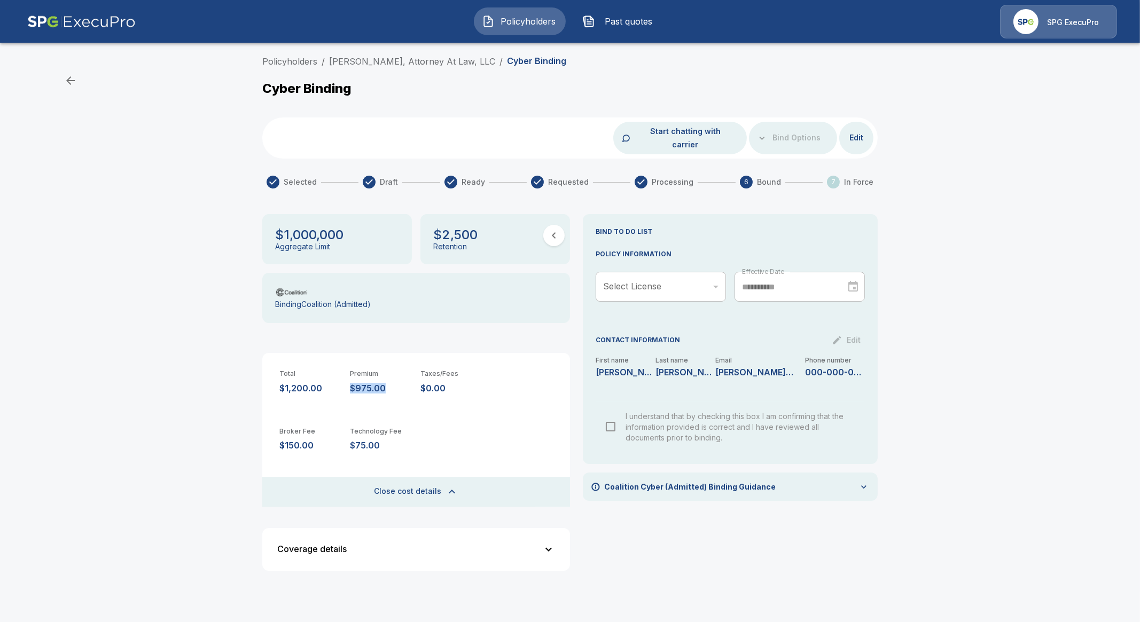
drag, startPoint x: 392, startPoint y: 380, endPoint x: 349, endPoint y: 380, distance: 43.3
click at [349, 380] on div "Total $1,200.00 Premium $975.00 Taxes/Fees $0.00" at bounding box center [416, 373] width 308 height 41
copy p "$975.00"
click at [917, 418] on div "Policyholders / Paul N. Iannone, Attorney At Law, LLC / Cyber Binding Cyber Bin…" at bounding box center [570, 322] width 1140 height 542
drag, startPoint x: 928, startPoint y: 322, endPoint x: 913, endPoint y: 322, distance: 15.5
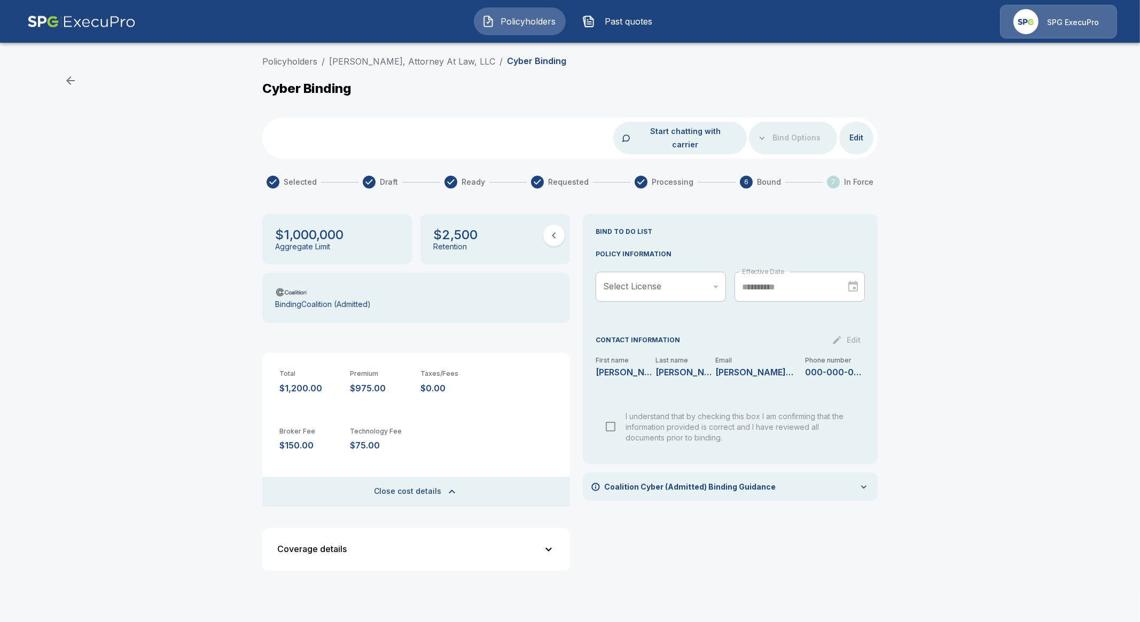
click at [928, 322] on div "Policyholders / Paul N. Iannone, Attorney At Law, LLC / Cyber Binding Cyber Bin…" at bounding box center [570, 322] width 1140 height 542
click at [516, 10] on button "Policyholders" at bounding box center [520, 21] width 92 height 28
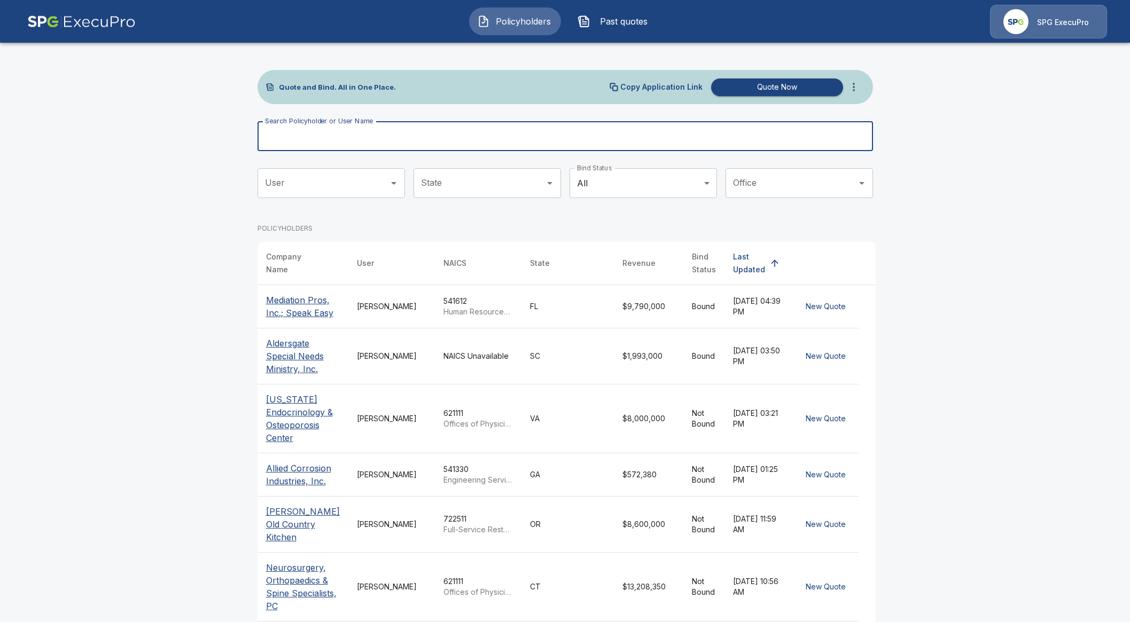
click at [404, 138] on input "Search Policyholder or User Name" at bounding box center [559, 136] width 604 height 30
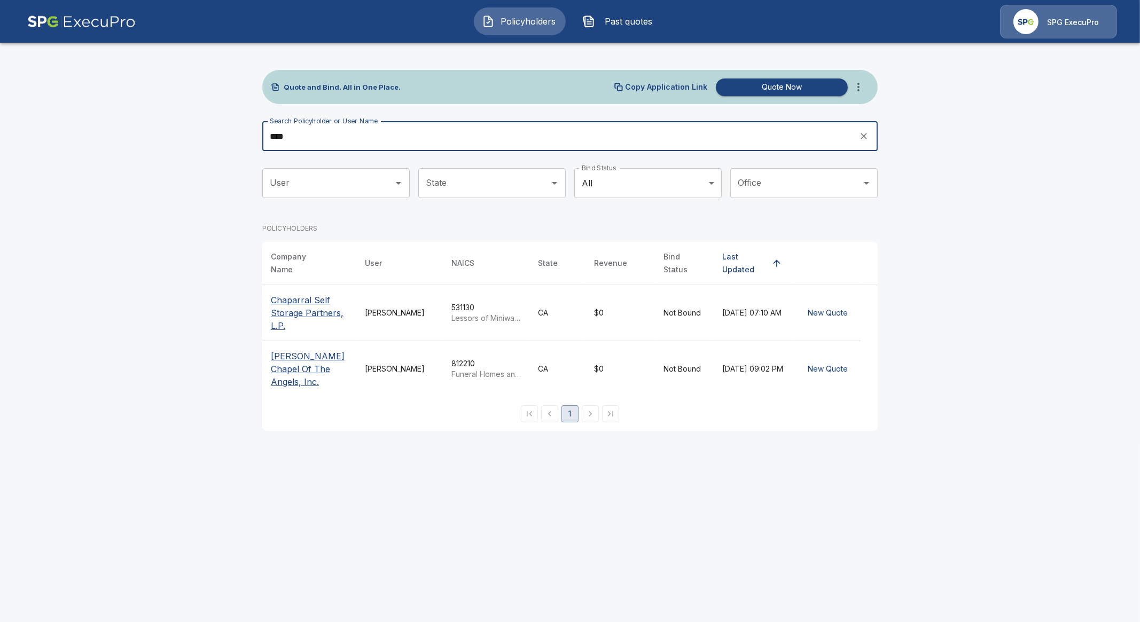
type input "****"
drag, startPoint x: 328, startPoint y: 135, endPoint x: 249, endPoint y: 142, distance: 78.8
click at [249, 142] on div "Quote and Bind. All in One Place. Copy Application Link Quote Now Search Policy…" at bounding box center [569, 242] width 641 height 404
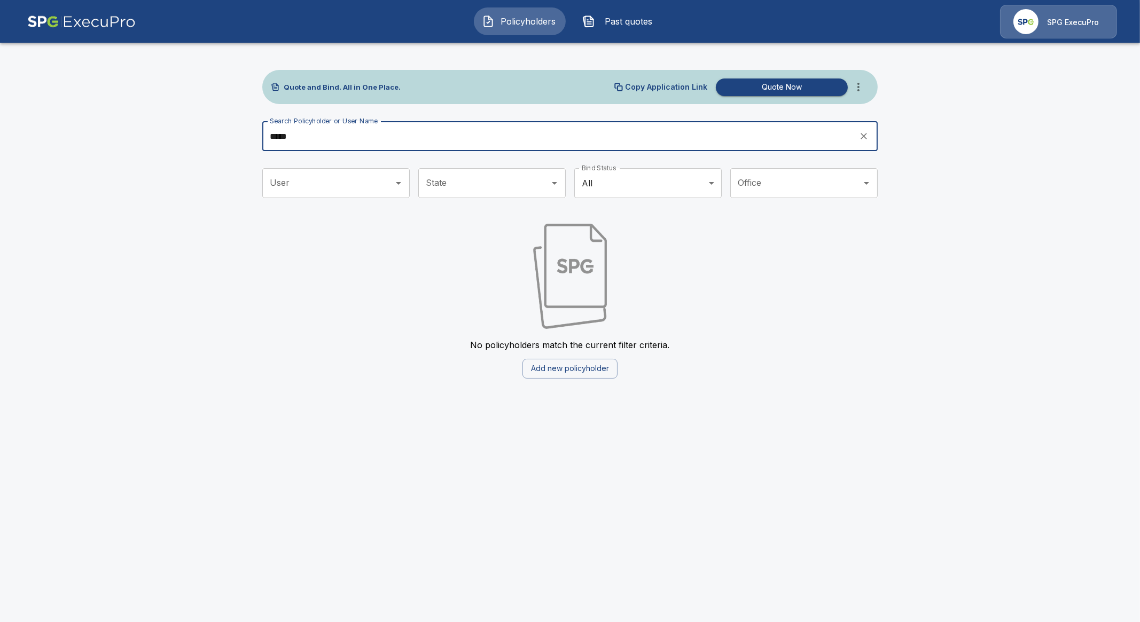
type input "*****"
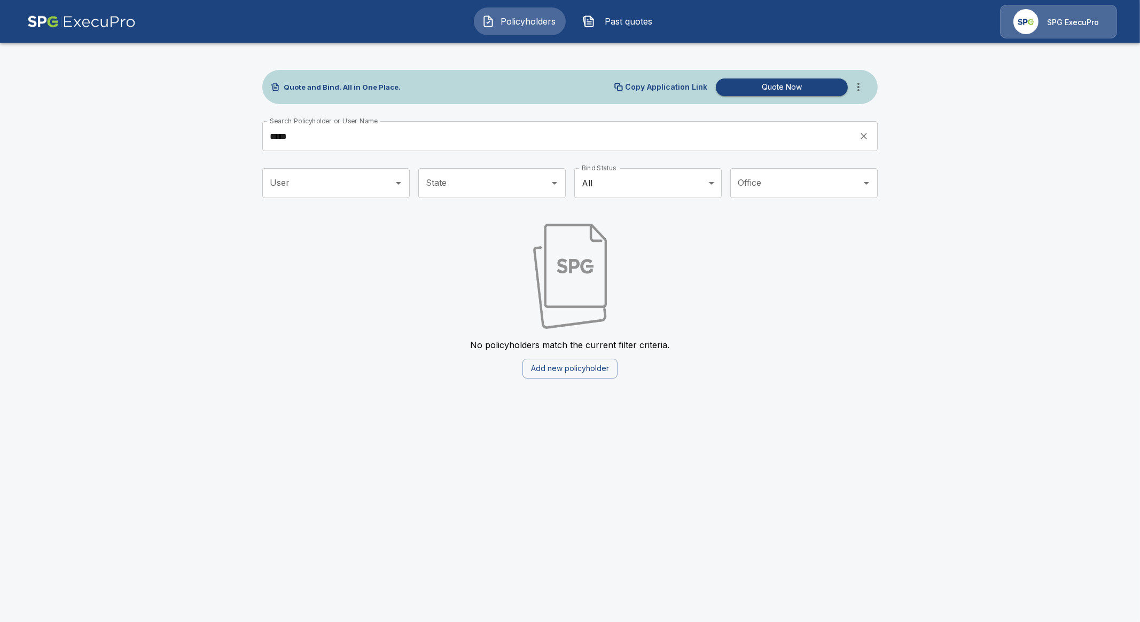
click at [248, 142] on main "Quote and Bind. All in One Place. Copy Application Link Quote Now Search Policy…" at bounding box center [570, 196] width 1140 height 392
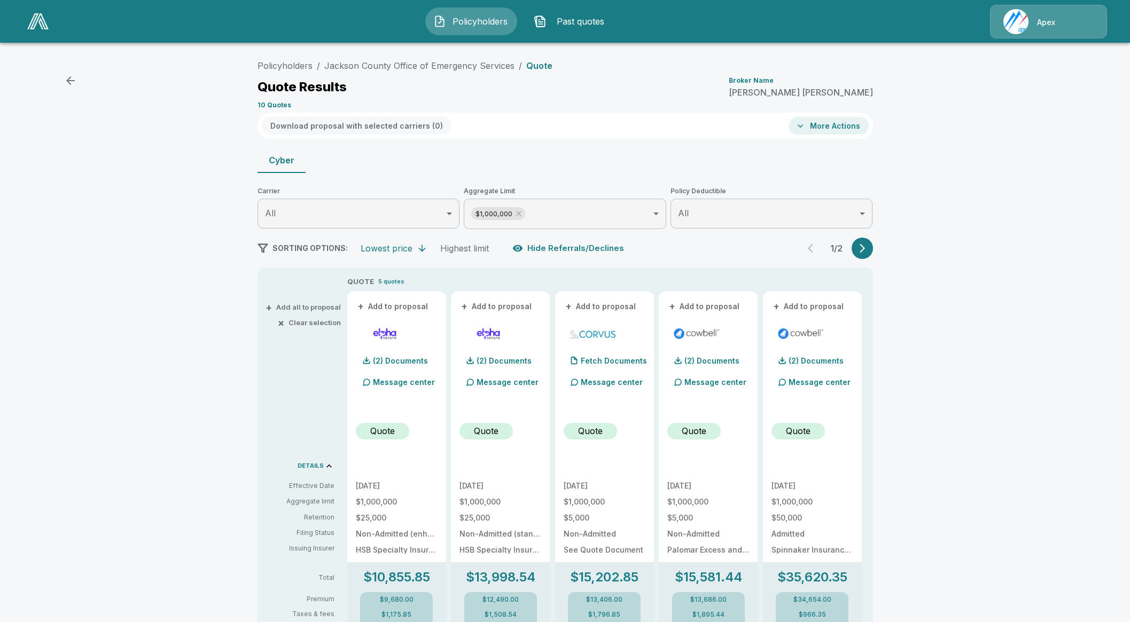
scroll to position [66, 0]
